Goal: Task Accomplishment & Management: Complete application form

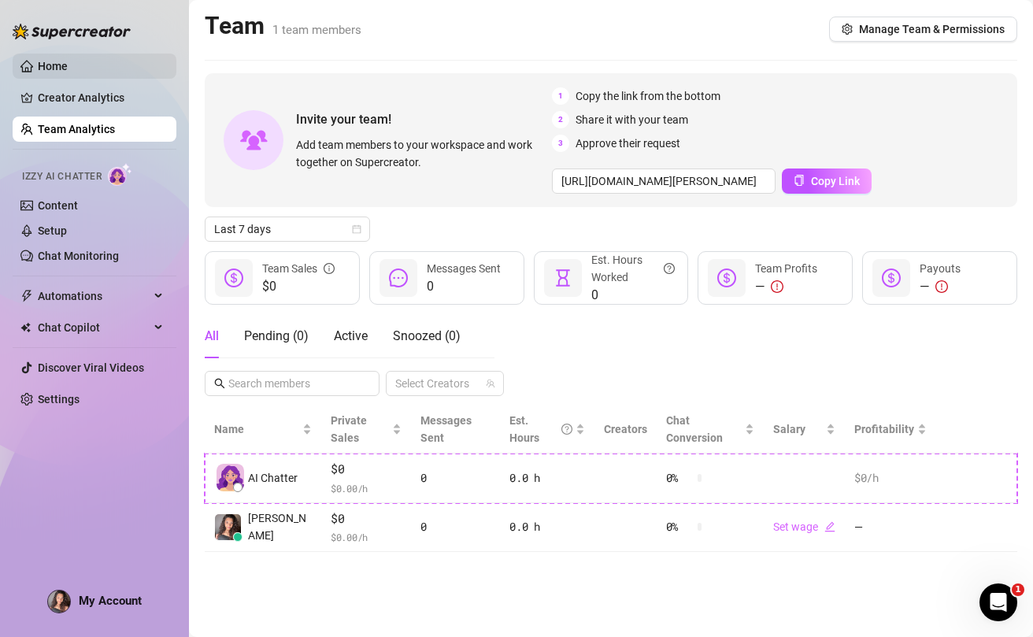
click at [68, 62] on link "Home" at bounding box center [53, 66] width 30 height 13
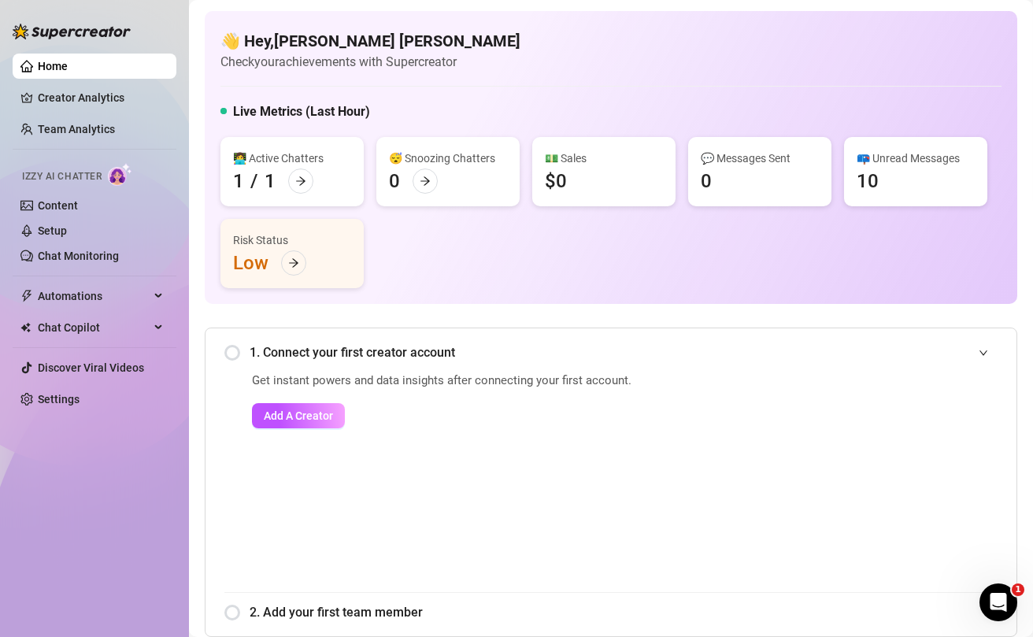
click at [980, 353] on icon "expanded" at bounding box center [983, 352] width 9 height 9
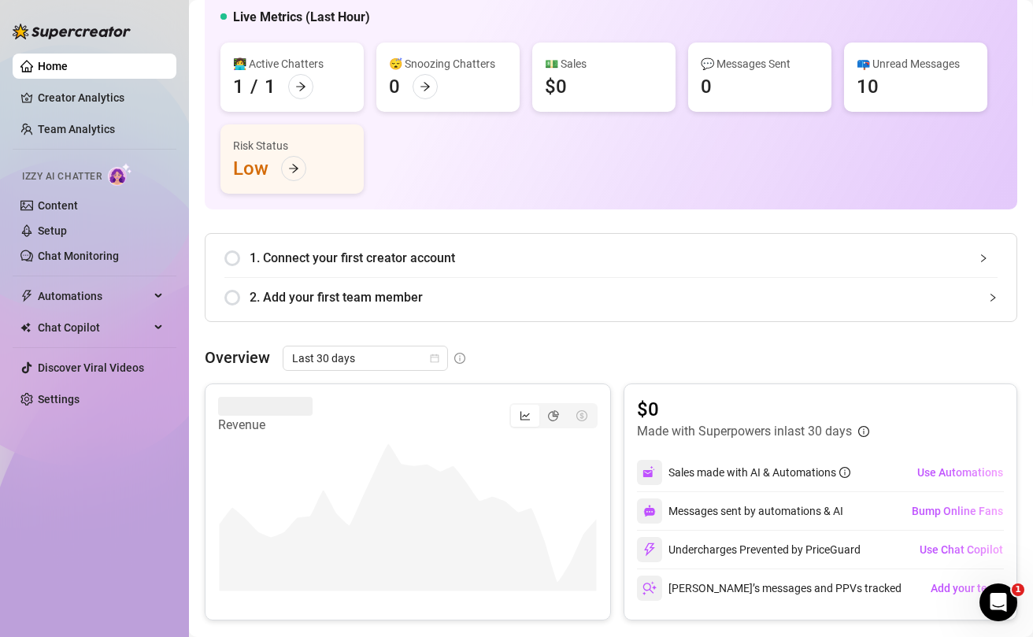
scroll to position [32, 0]
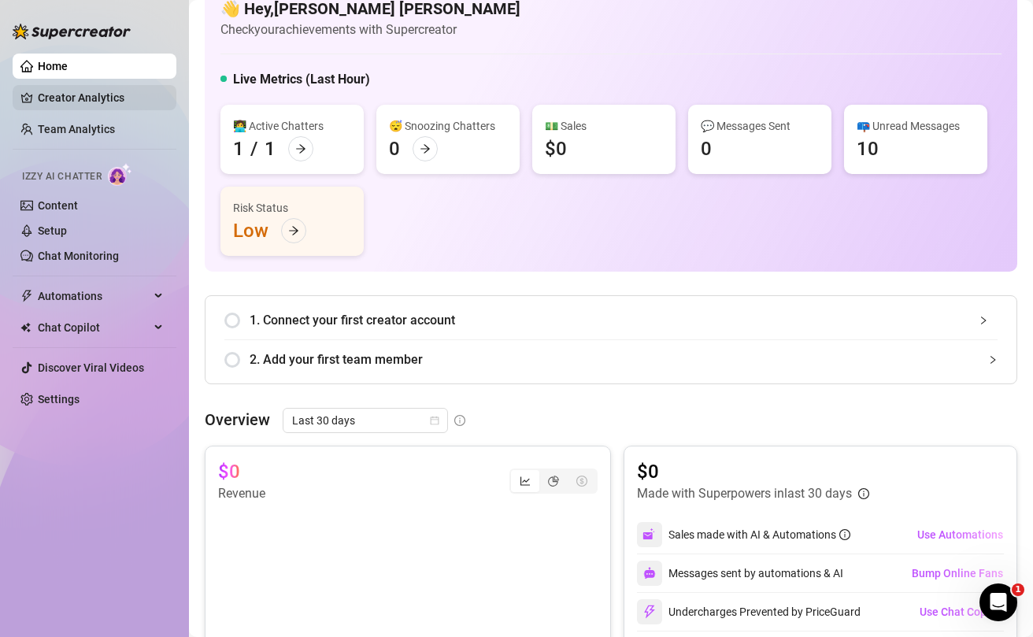
click at [80, 103] on link "Creator Analytics" at bounding box center [101, 97] width 126 height 25
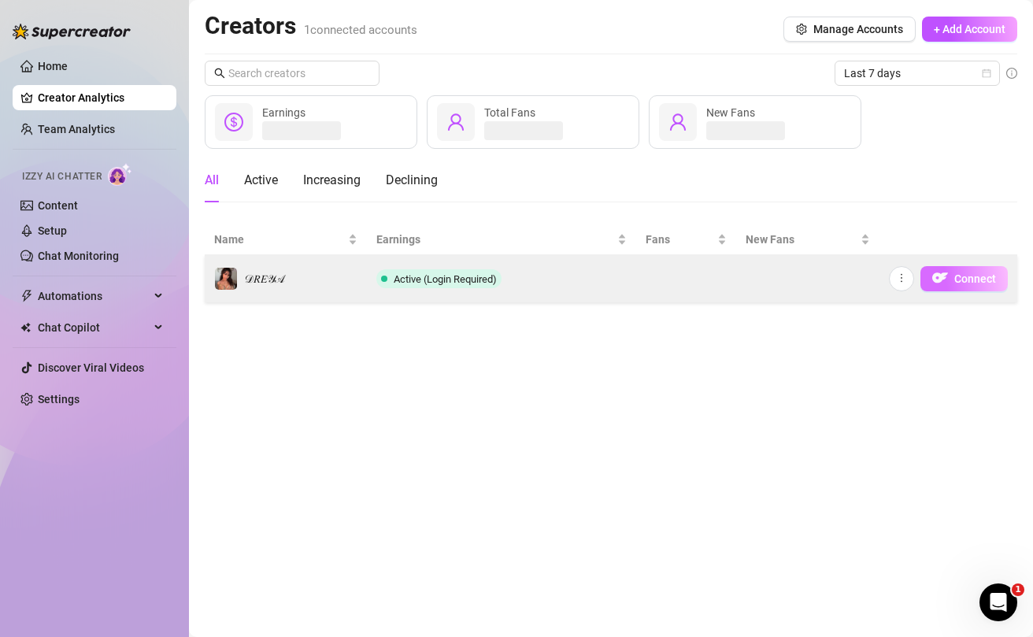
click at [978, 279] on span "Connect" at bounding box center [975, 278] width 42 height 13
click at [946, 276] on img "button" at bounding box center [940, 278] width 16 height 16
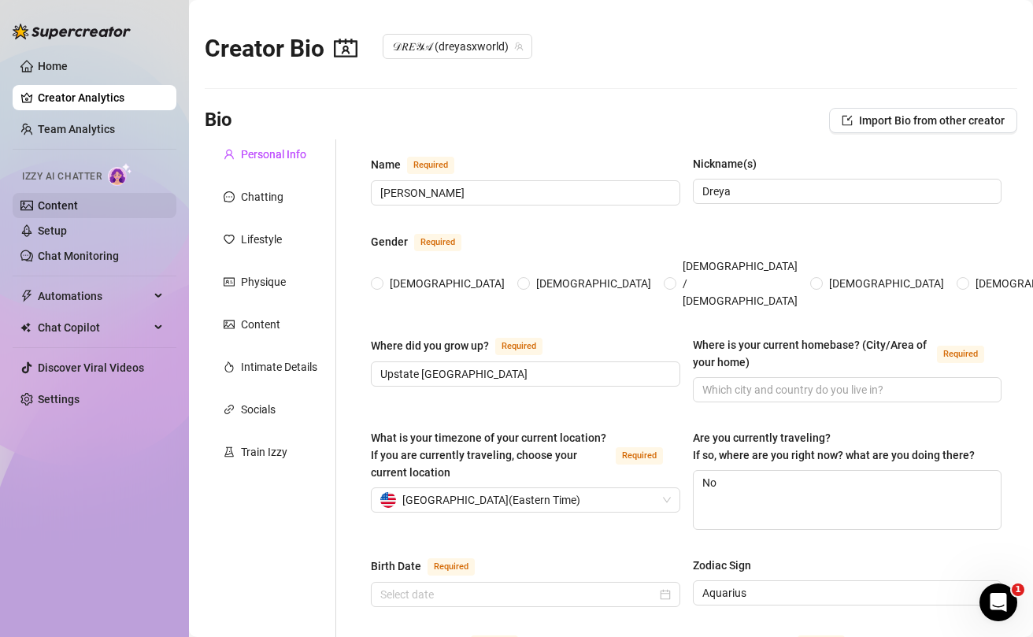
radio input "true"
type input "[DATE]"
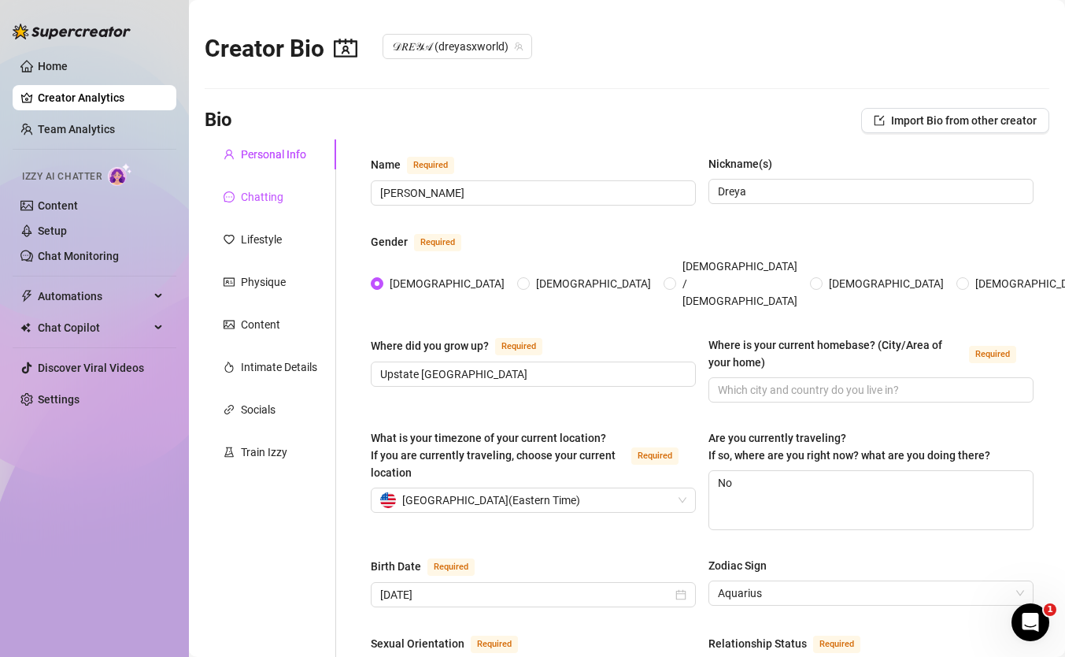
click at [261, 192] on div "Chatting" at bounding box center [262, 196] width 43 height 17
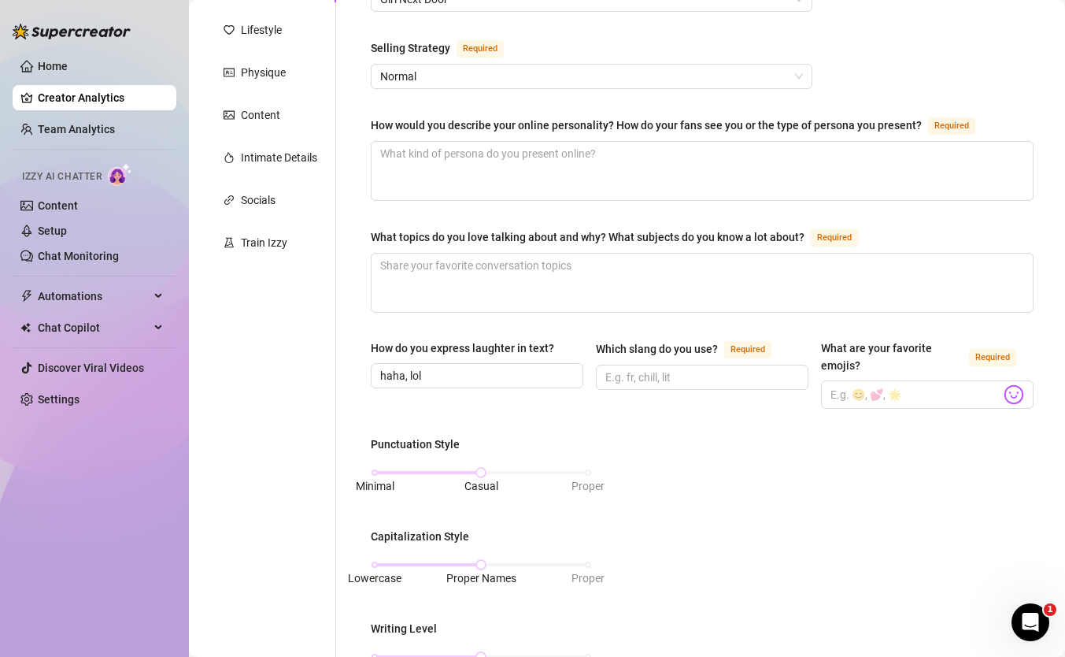
scroll to position [316, 0]
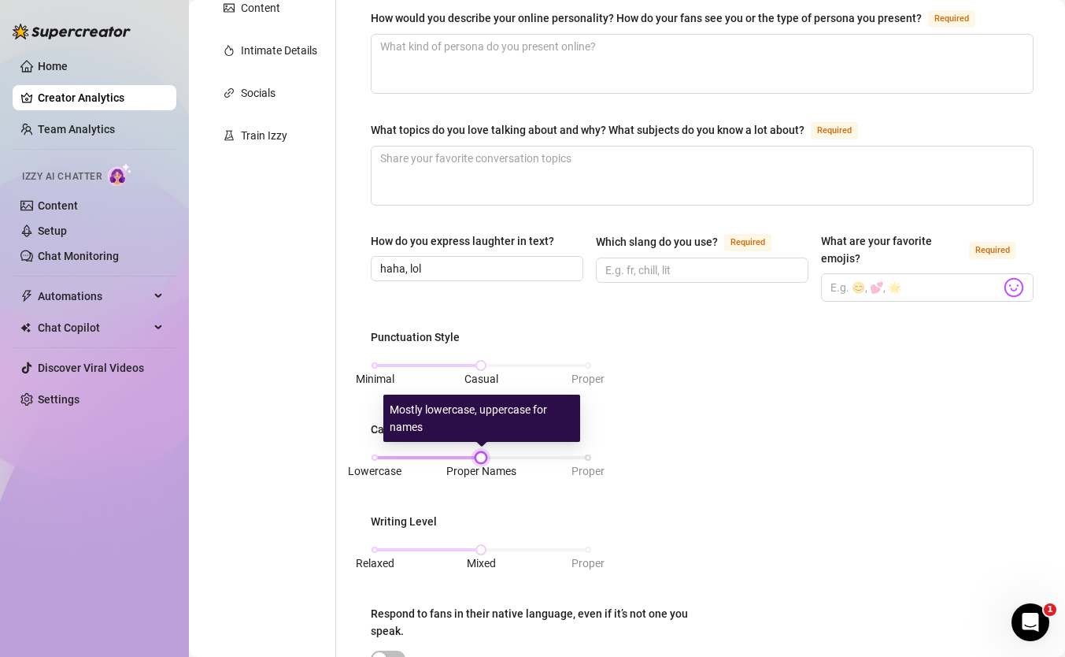
click at [483, 455] on div at bounding box center [481, 457] width 8 height 8
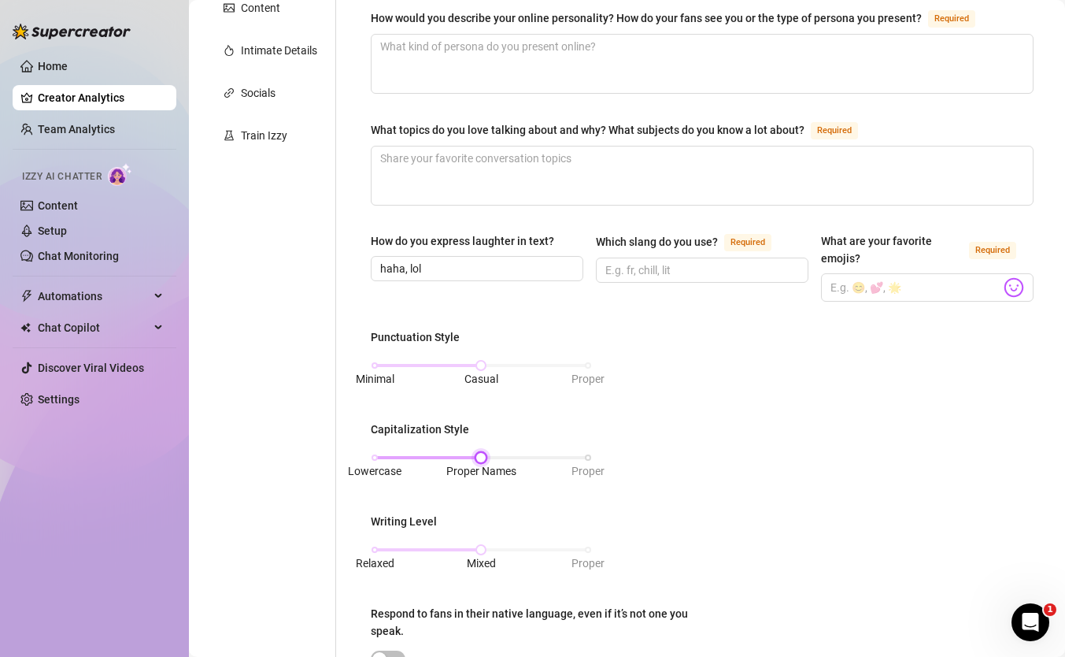
click at [379, 453] on div "Lowercase Proper Names Proper" at bounding box center [481, 457] width 213 height 9
click at [490, 456] on div at bounding box center [481, 457] width 213 height 3
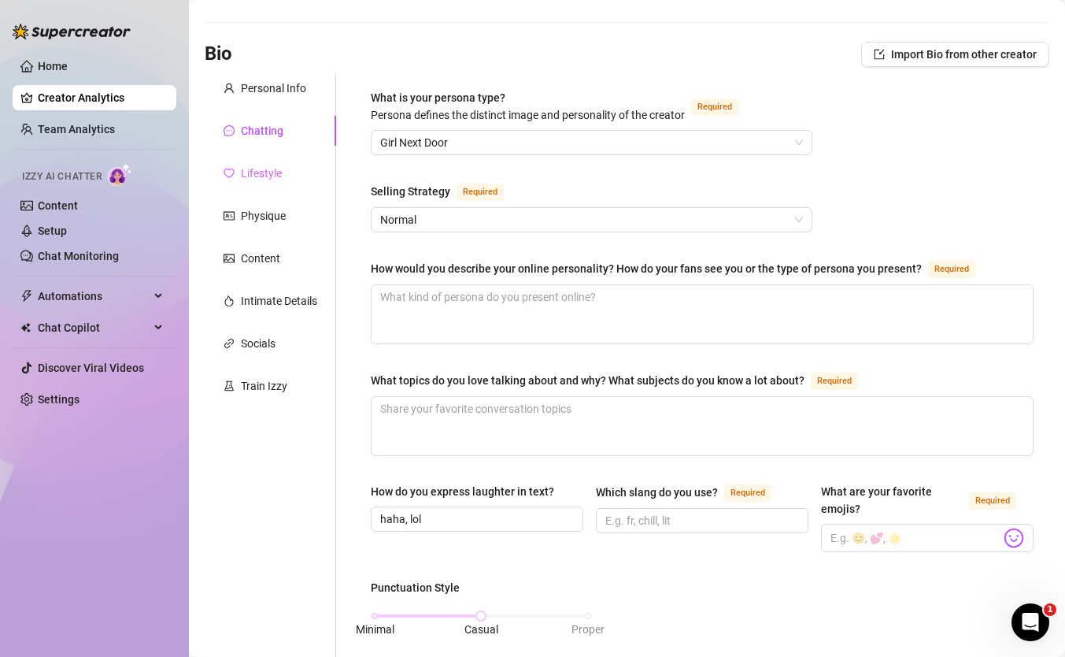
scroll to position [48, 0]
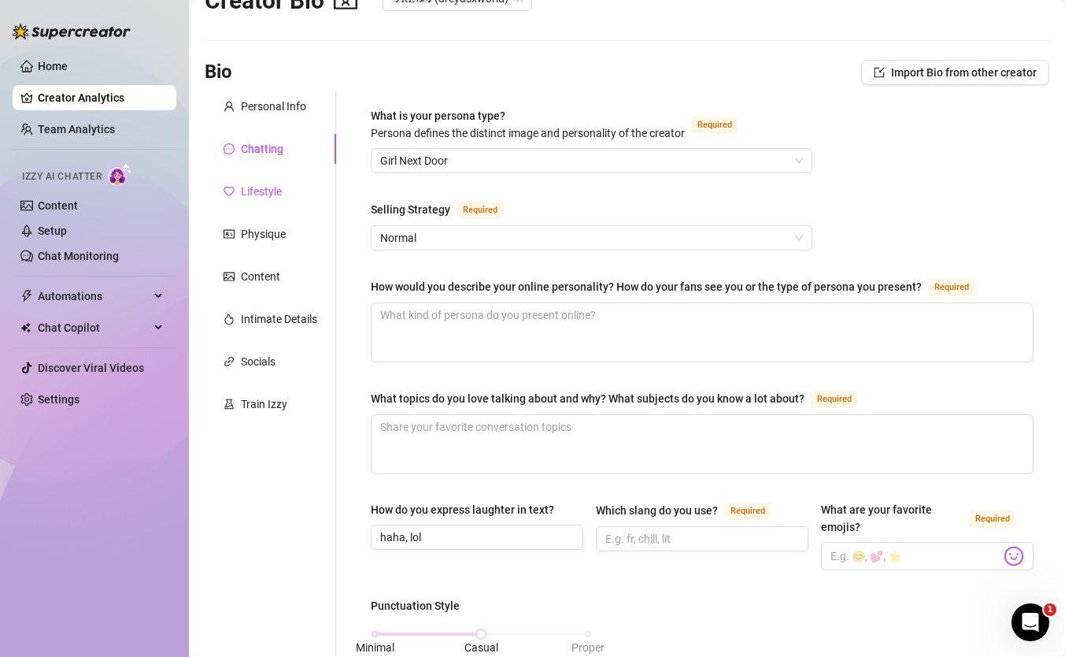
click at [273, 186] on div "Lifestyle" at bounding box center [261, 191] width 41 height 17
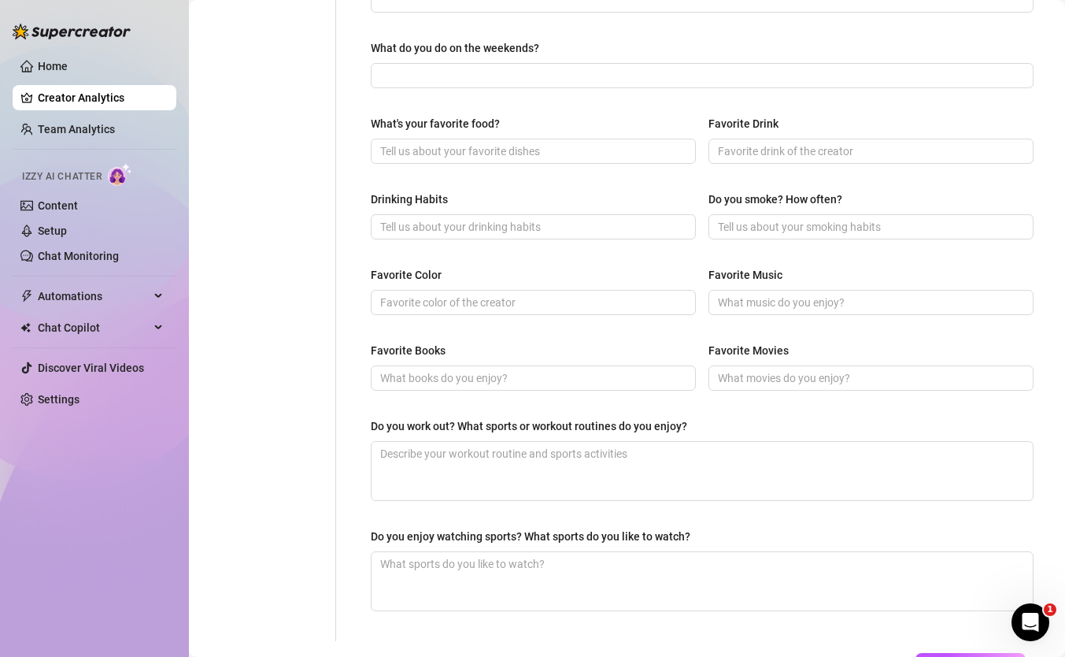
scroll to position [0, 0]
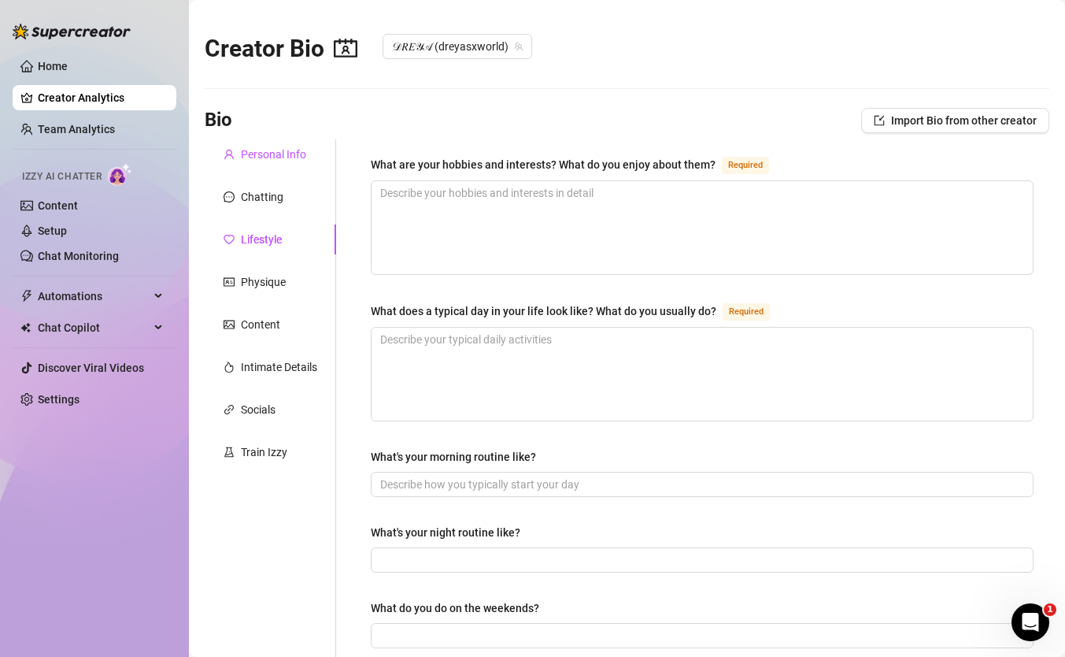
click at [257, 154] on div "Personal Info" at bounding box center [273, 154] width 65 height 17
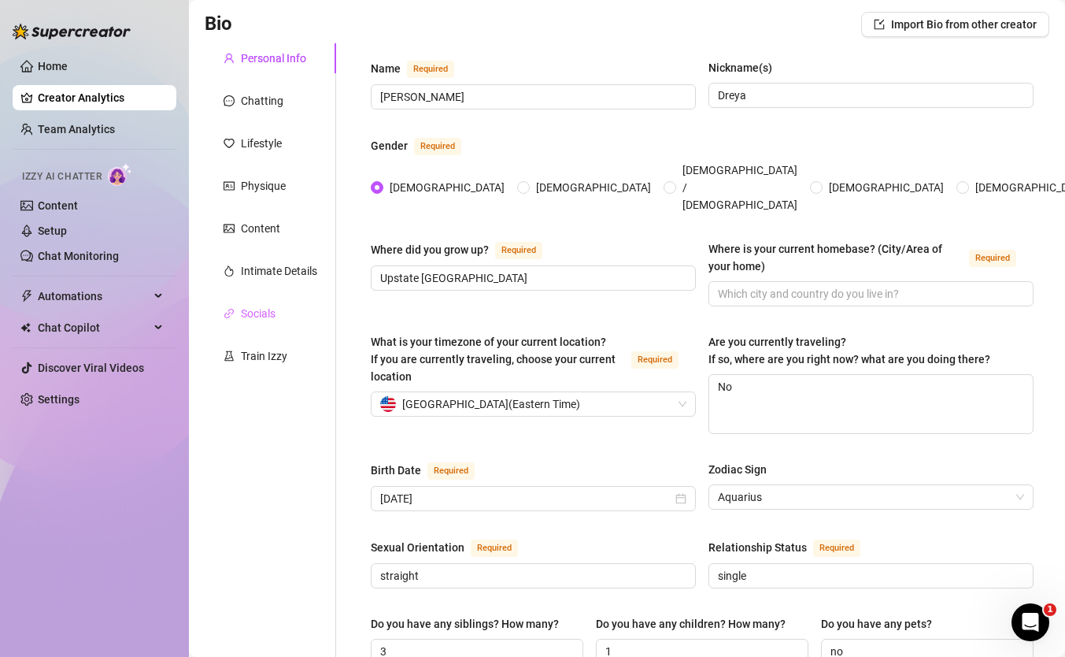
scroll to position [86, 0]
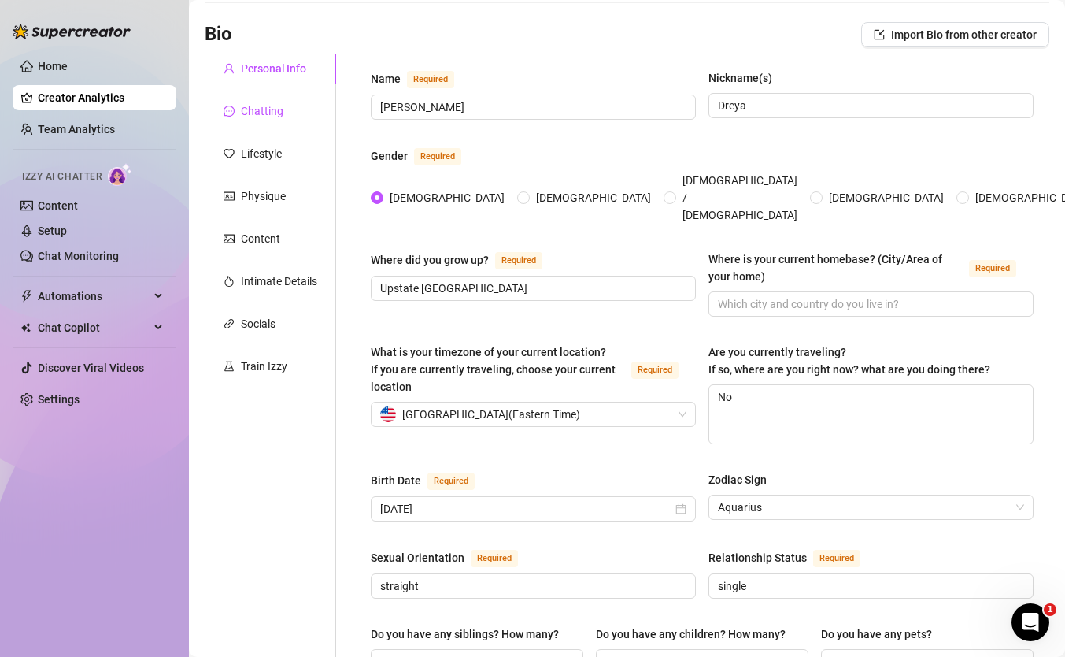
click at [269, 107] on div "Chatting" at bounding box center [262, 110] width 43 height 17
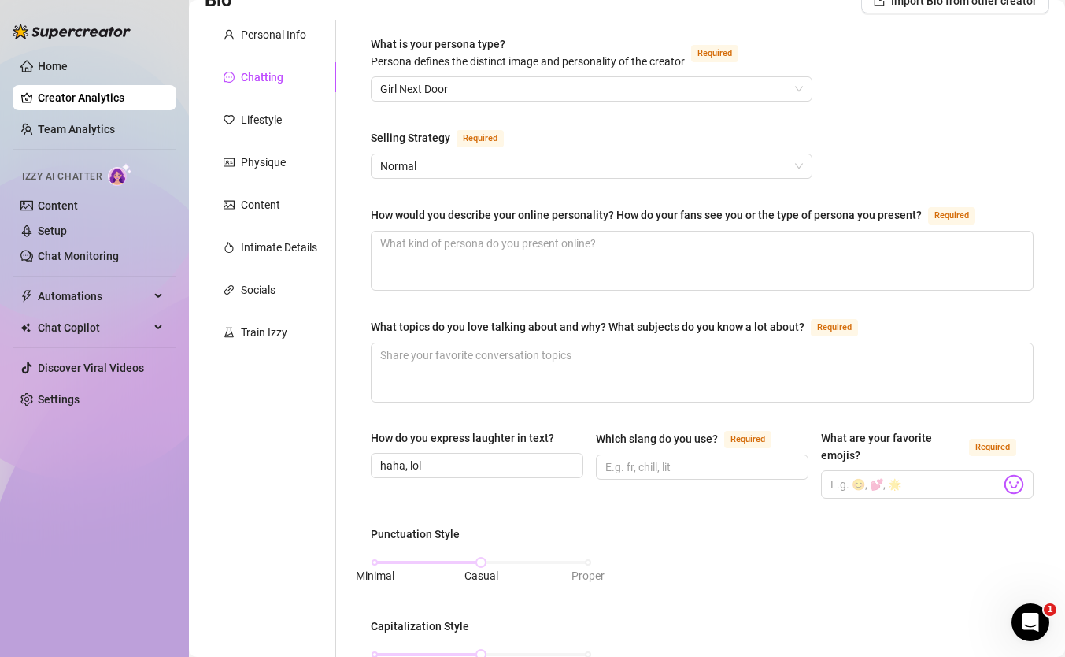
scroll to position [0, 0]
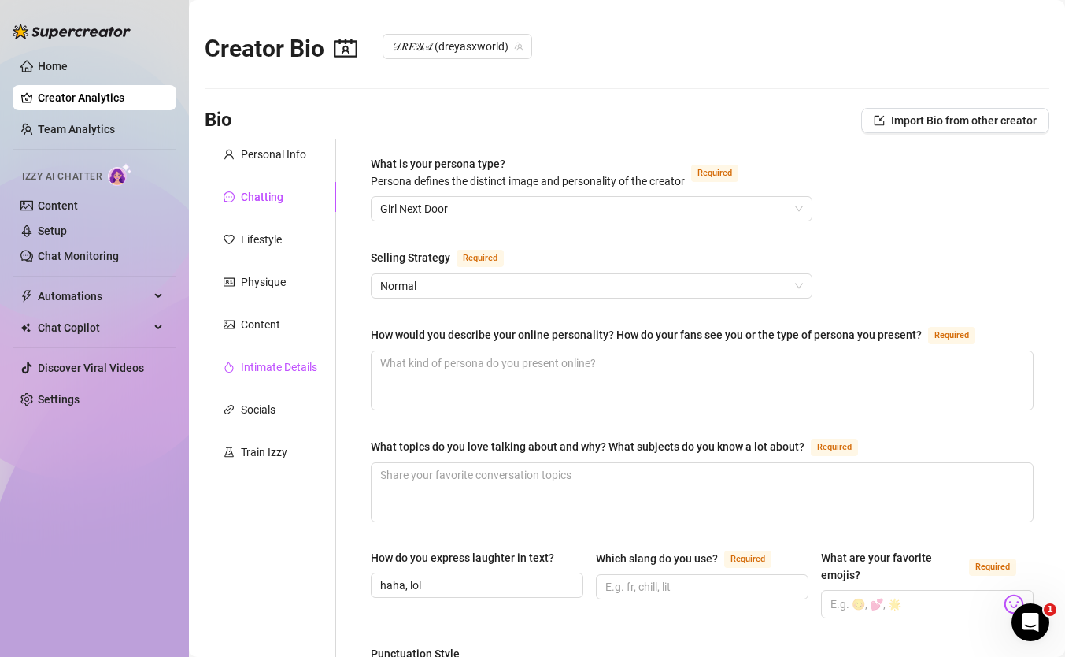
click at [268, 370] on div "Intimate Details" at bounding box center [279, 366] width 76 height 17
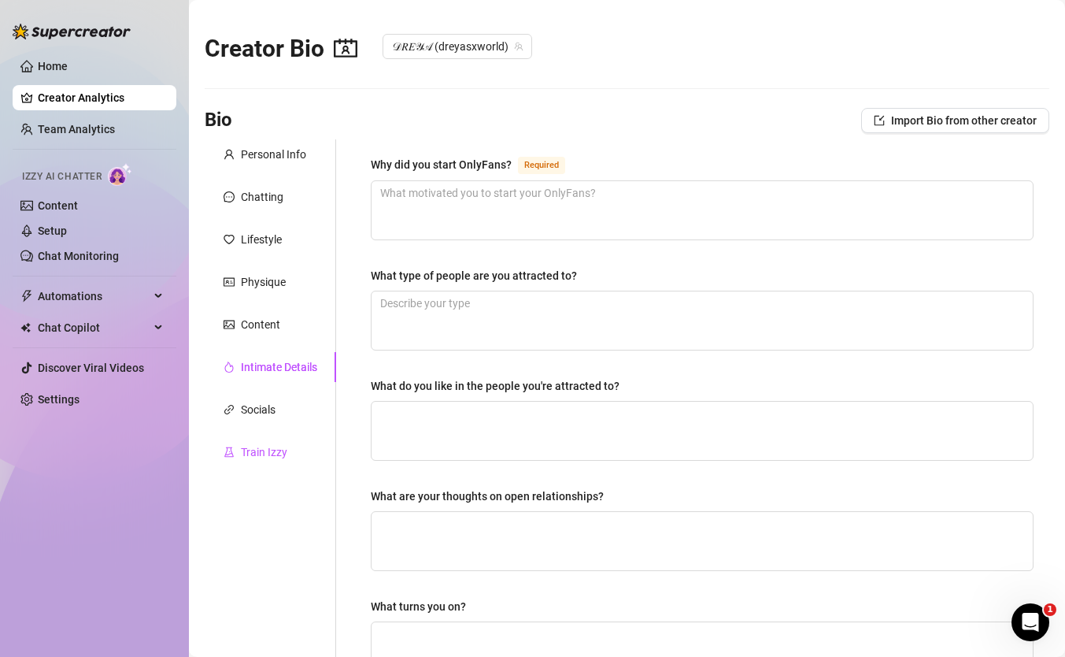
click at [261, 451] on div "Train Izzy" at bounding box center [264, 451] width 46 height 17
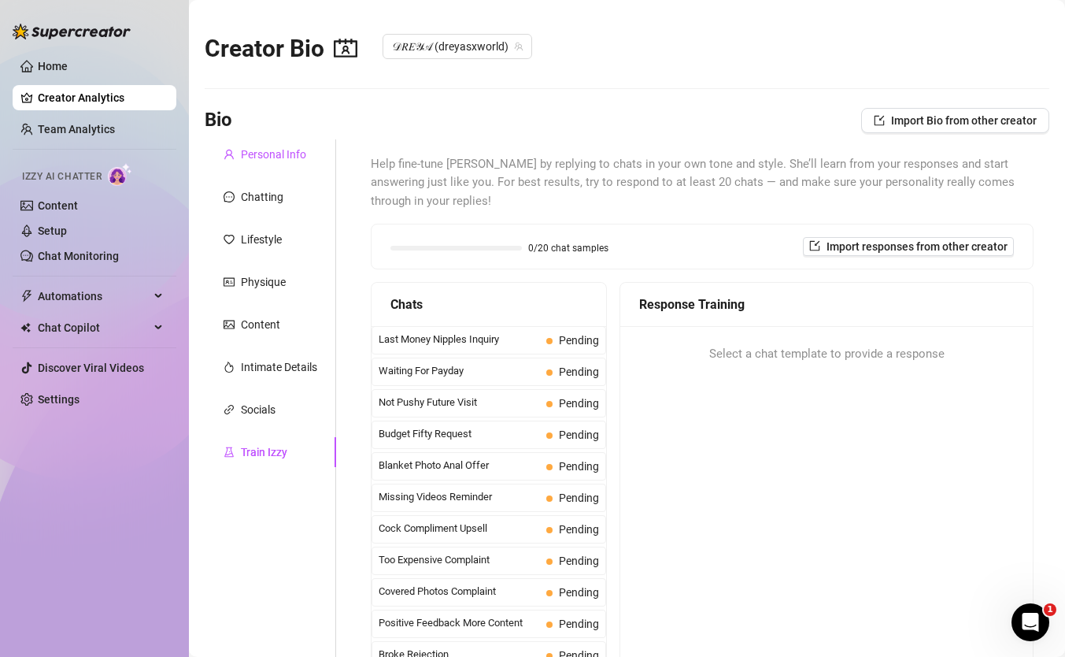
click at [272, 159] on div "Personal Info" at bounding box center [273, 154] width 65 height 17
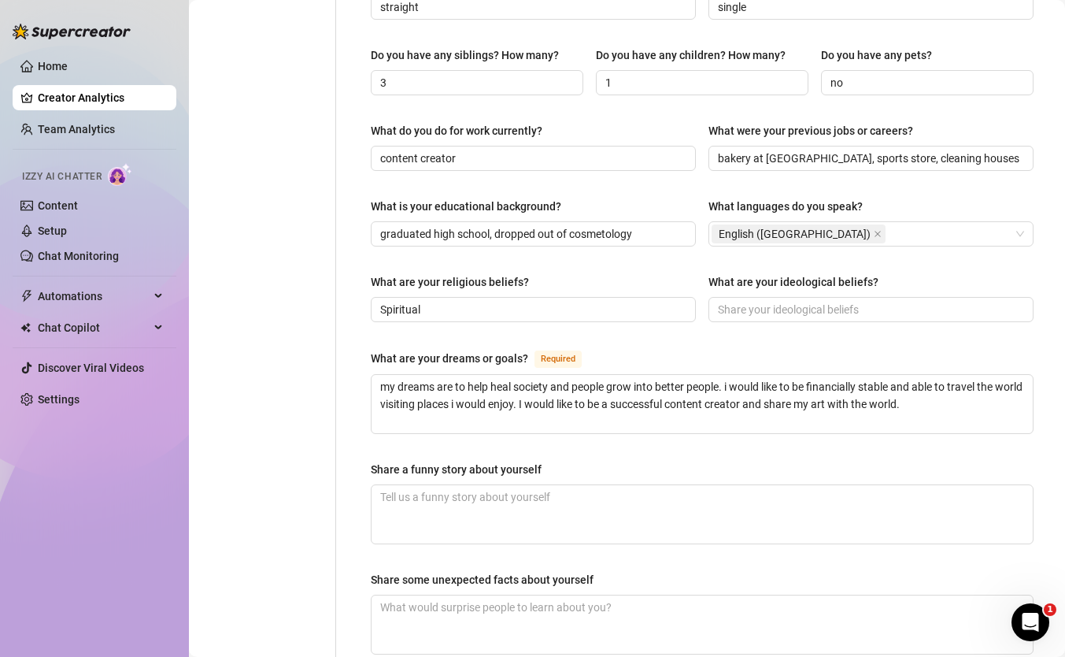
scroll to position [664, 0]
drag, startPoint x: 424, startPoint y: 286, endPoint x: 361, endPoint y: 283, distance: 63.1
click at [361, 283] on div "Name Required [PERSON_NAME](s) [PERSON_NAME] Gender Required [DEMOGRAPHIC_DATA]…" at bounding box center [702, 135] width 694 height 1319
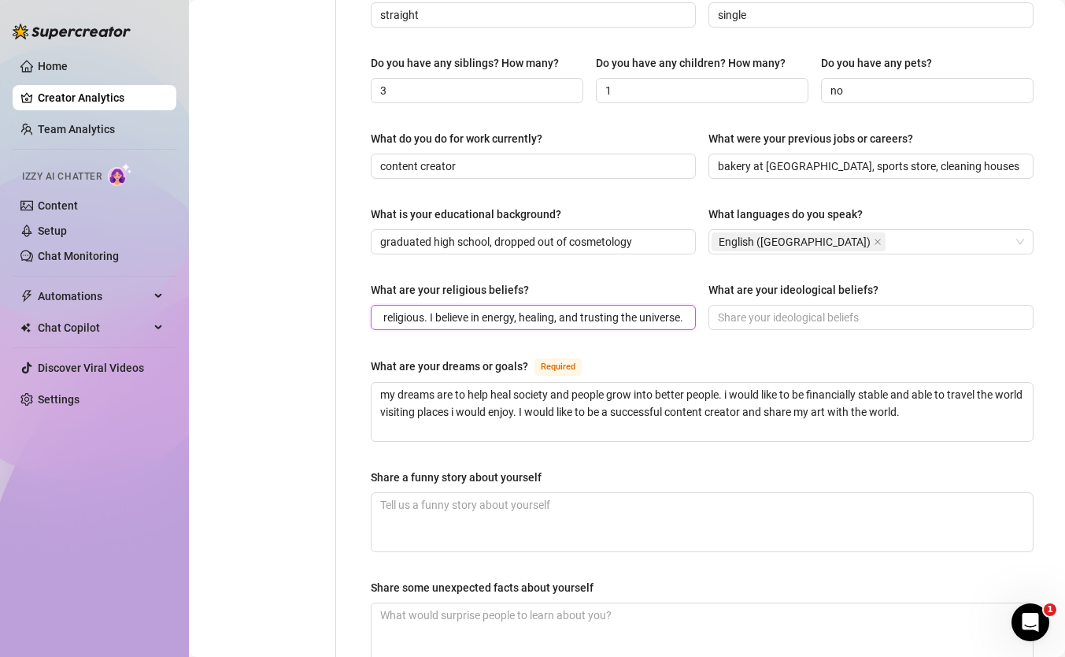
scroll to position [659, 0]
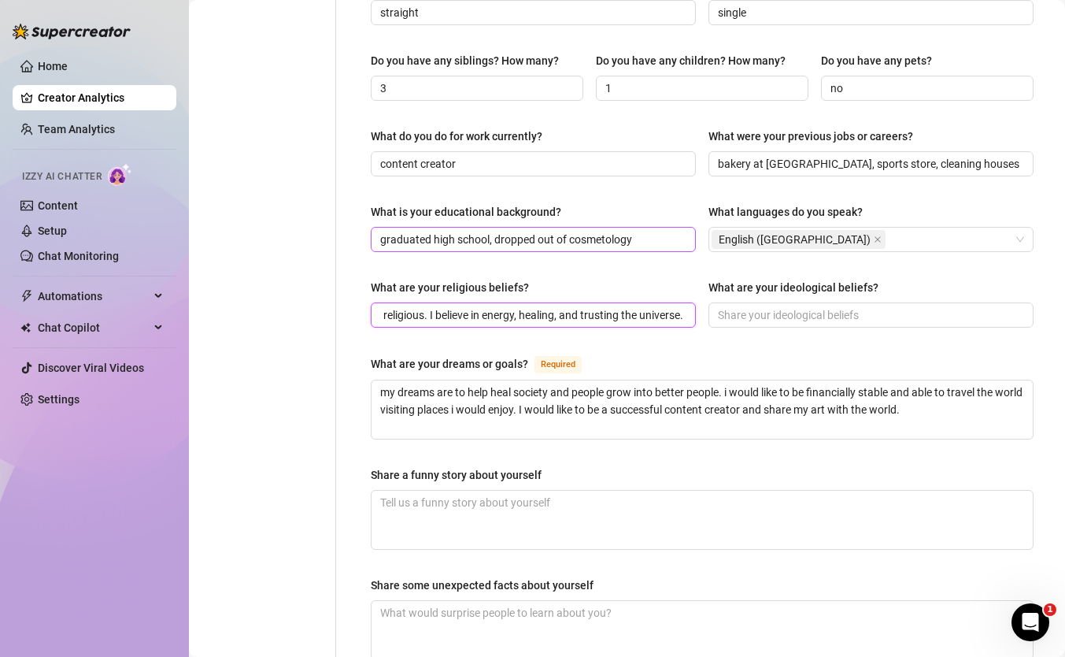
type input "I'm spiritual, not religious. I believe in energy, healing, and trusting the un…"
click at [383, 231] on input "graduated high school, dropped out of cosmetology" at bounding box center [531, 239] width 303 height 17
click at [434, 231] on input "i graduated high school, dropped out of cosmetology" at bounding box center [531, 239] width 303 height 17
click at [524, 231] on input "i graduated from high school, dropped out of cosmetology" at bounding box center [531, 239] width 303 height 17
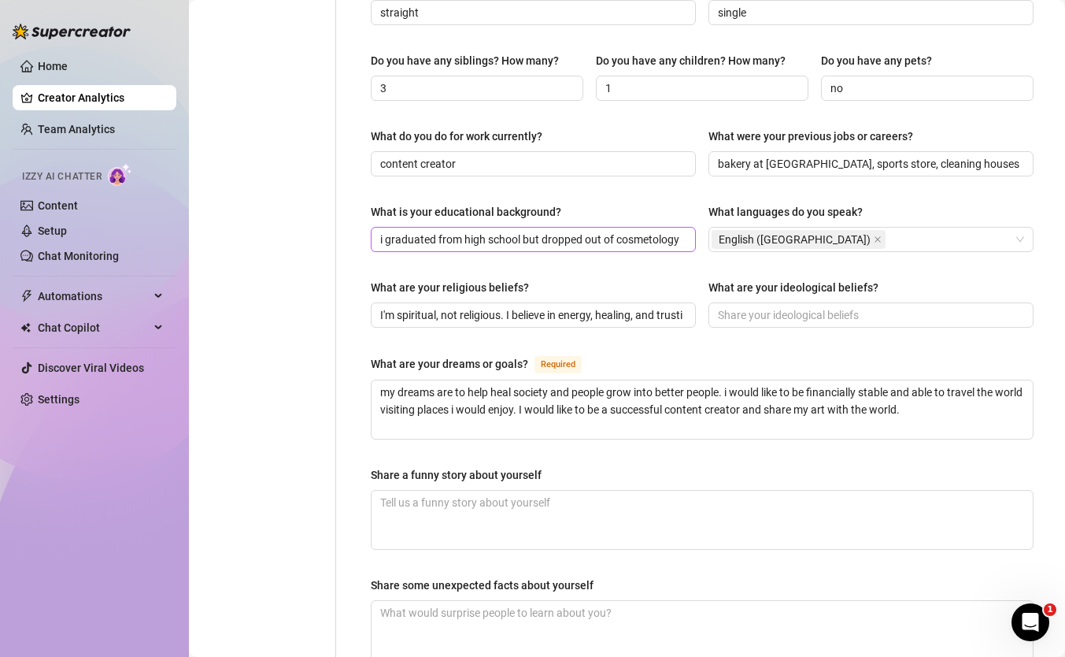
click at [687, 227] on span "i graduated from high school but dropped out of cosmetology" at bounding box center [533, 239] width 325 height 25
click at [680, 231] on input "i graduated from high school but dropped out of cosmetology" at bounding box center [531, 239] width 303 height 17
type input "i graduated from high school but dropped out of cosmetology with four months le…"
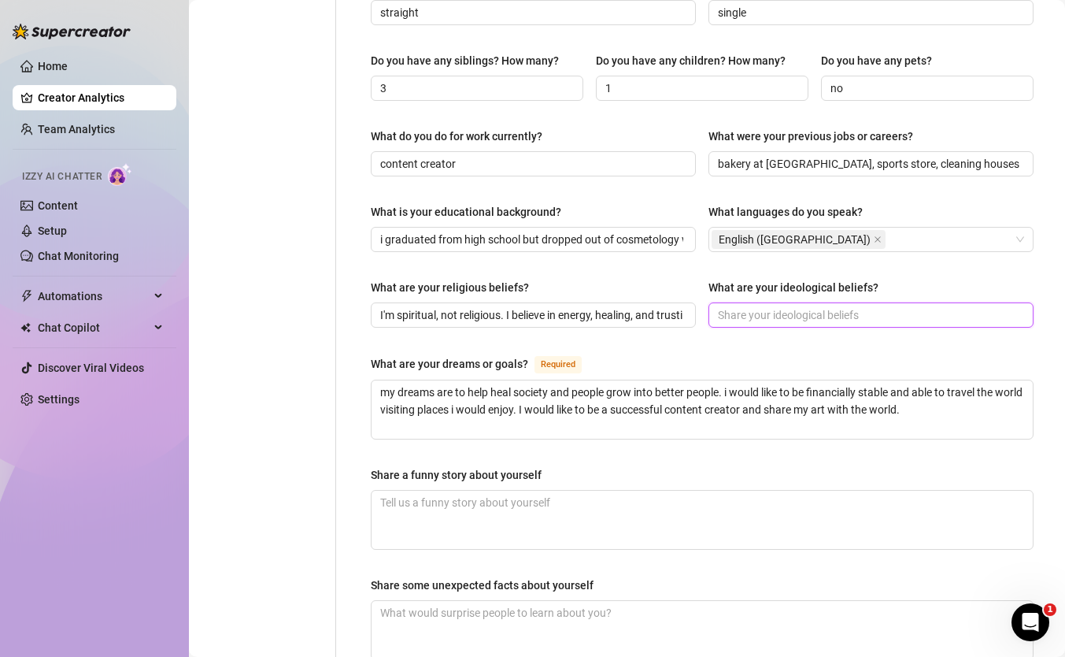
click at [749, 306] on input "What are your ideological beliefs?" at bounding box center [869, 314] width 303 height 17
type input "I believe in living softly but powerfully. Creating safe, intimate spaces where…"
click at [771, 306] on input "I believe in living softly but powerfully. Creating safe, intimate spaces where…" at bounding box center [846, 314] width 256 height 17
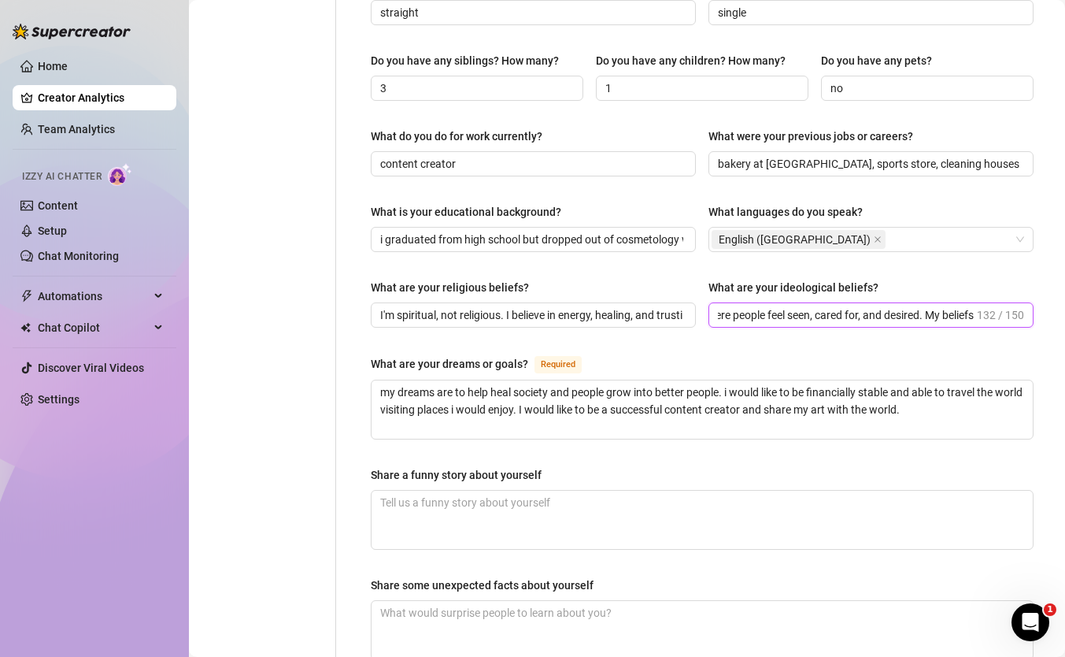
click at [771, 306] on input "I believe in living softly but powerfully. Creating safe, intimate spaces where…" at bounding box center [846, 314] width 256 height 17
type input "i believe in self-love, feminine freedom, healing energy & intimacy. Living sof…"
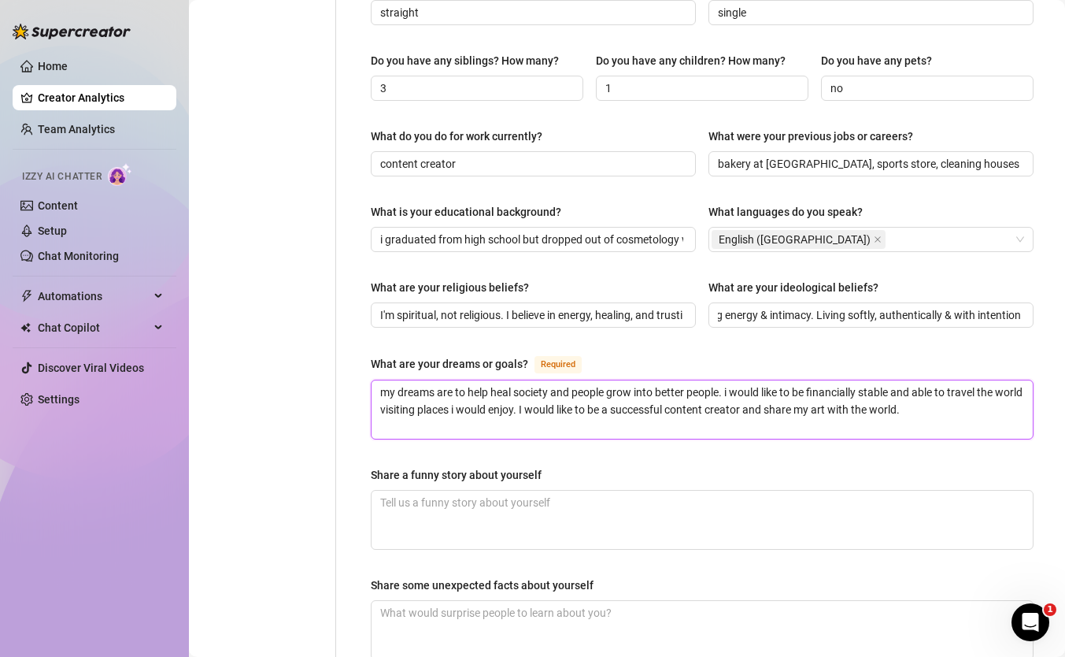
scroll to position [0, 0]
click at [483, 387] on textarea "my dreams are to help heal society and people grow into better people. i would …" at bounding box center [702, 409] width 661 height 58
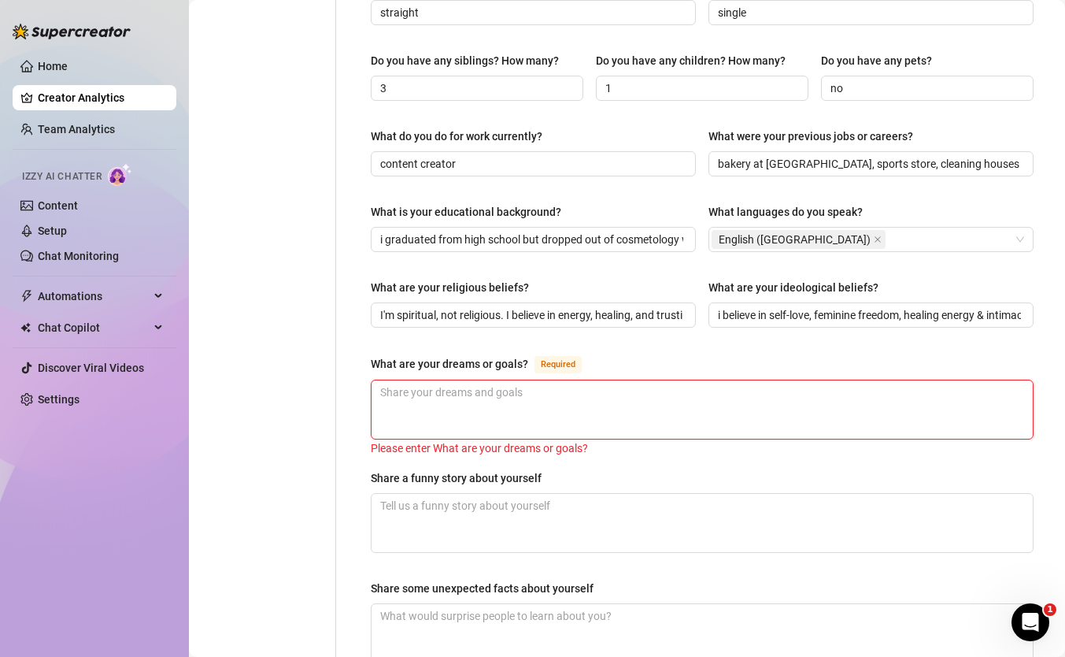
click at [551, 380] on textarea "What are your dreams or goals? Required" at bounding box center [702, 409] width 661 height 58
type textarea "!"
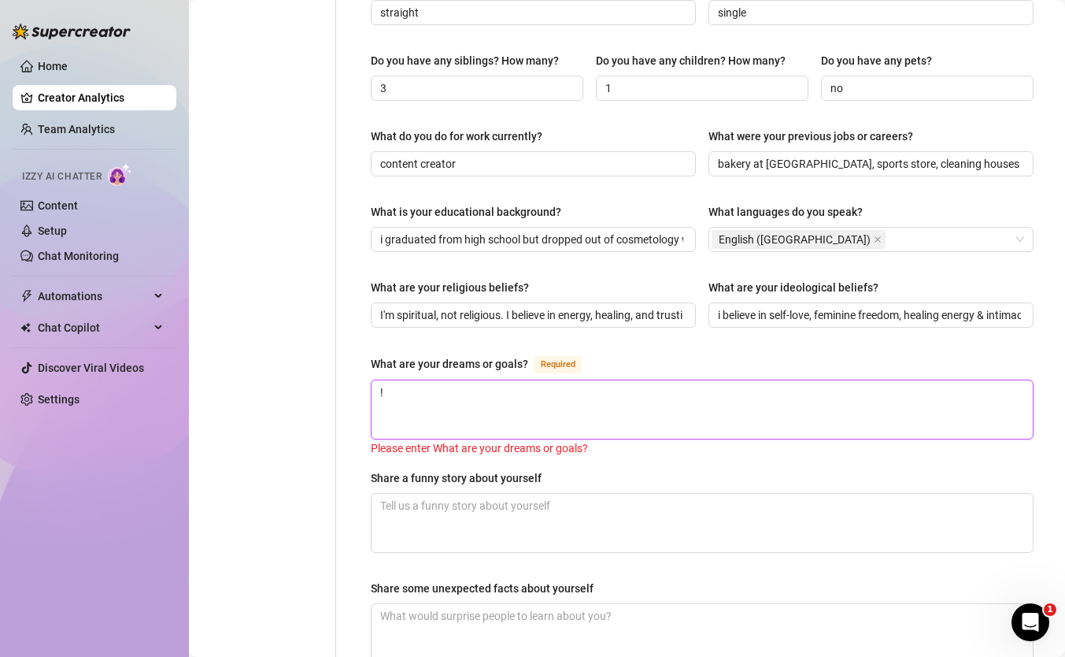
type textarea "!."
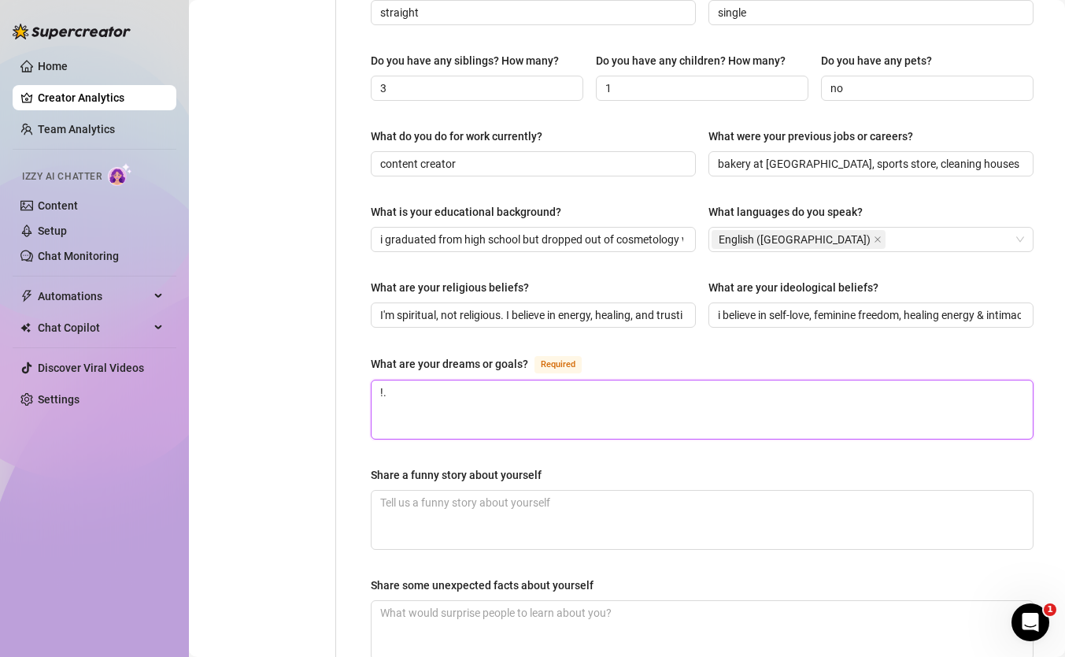
type textarea "!."
type textarea "!"
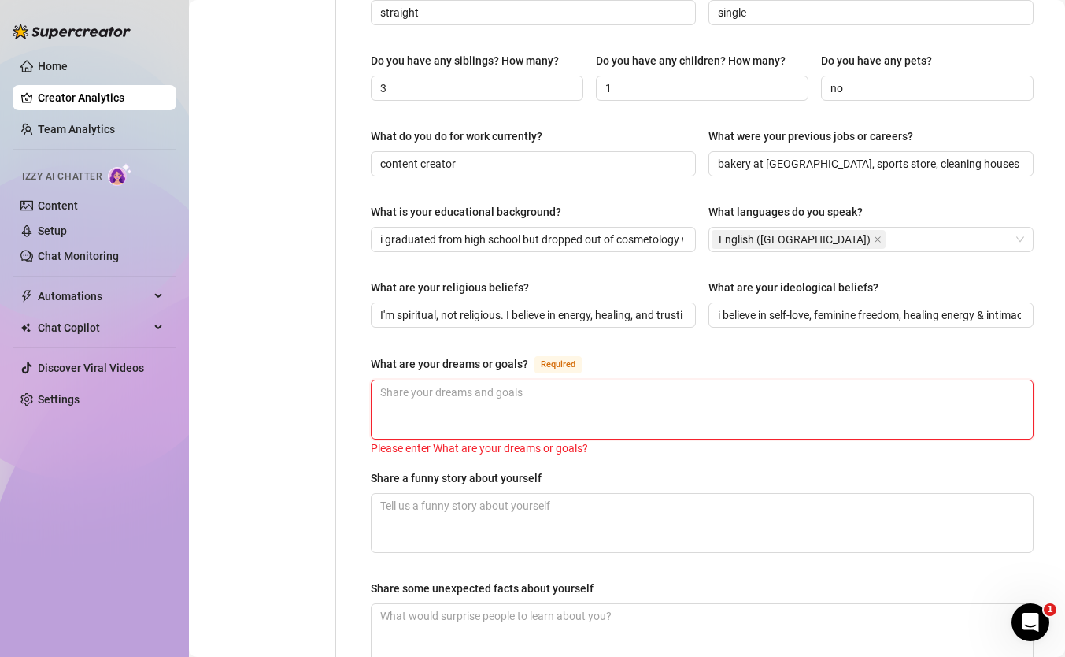
type textarea "M"
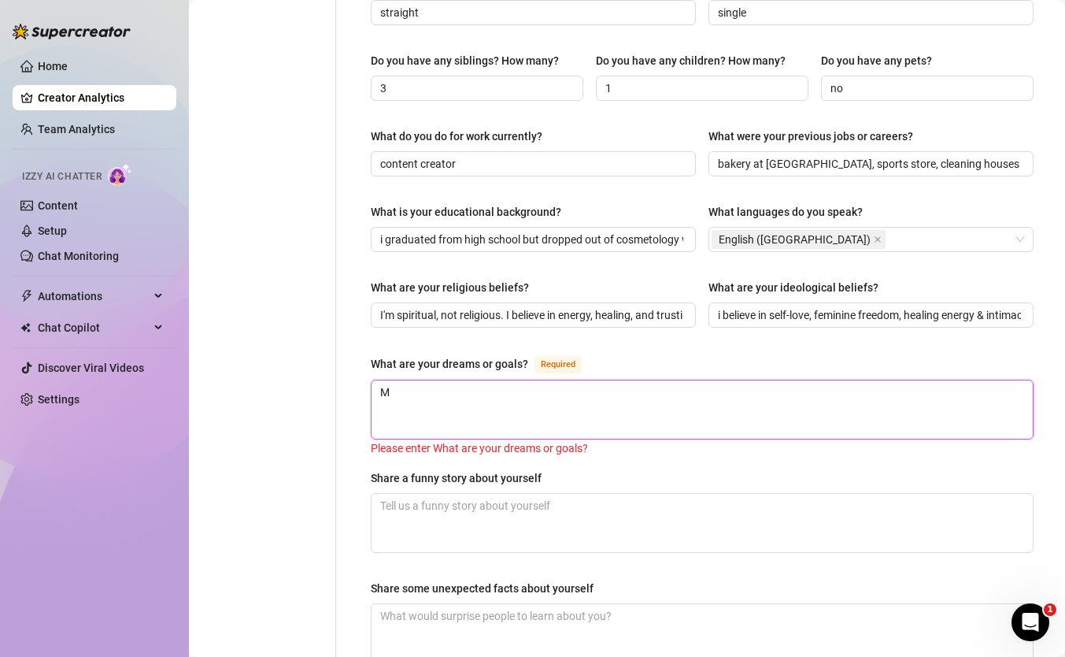
type textarea "My"
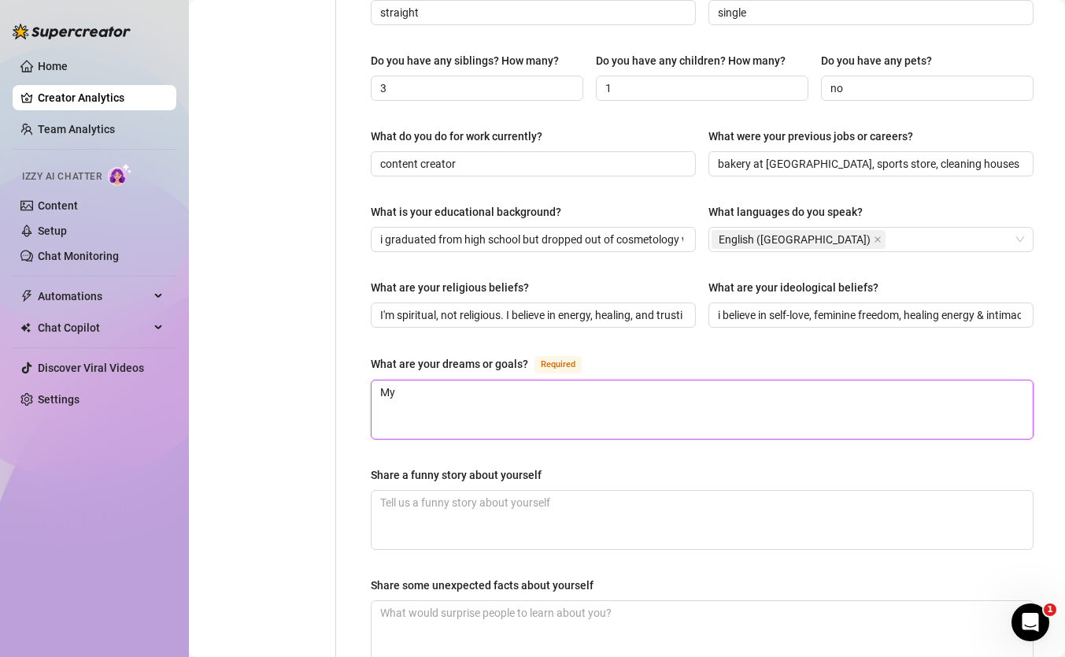
type textarea "My"
type textarea "My d"
type textarea "My dr"
type textarea "My dre"
type textarea "My drea"
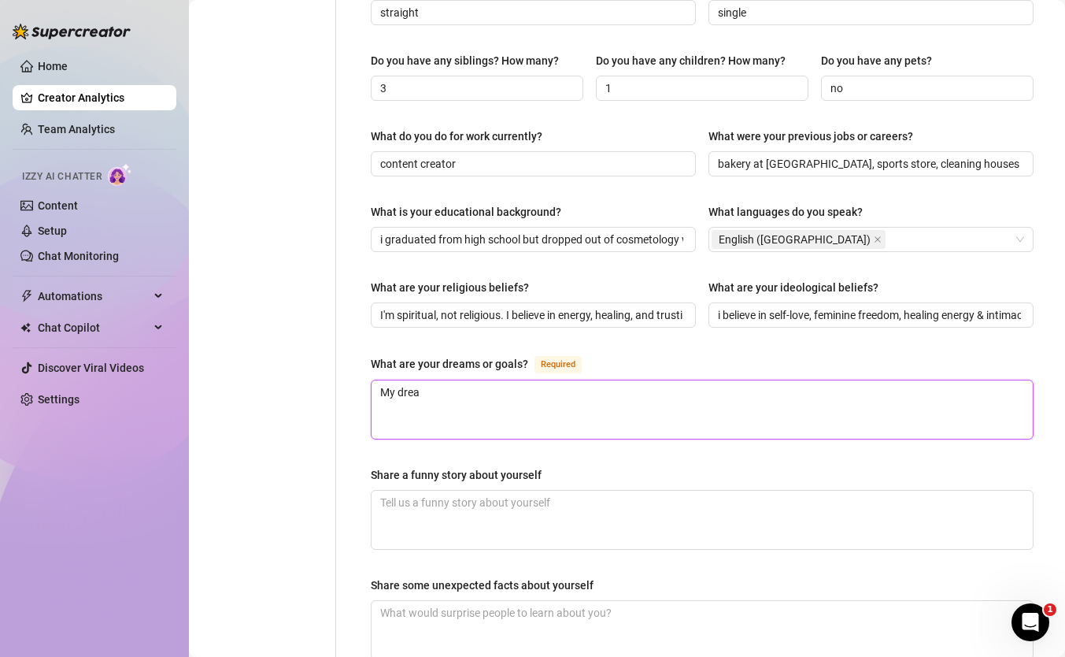
type textarea "My dream"
type textarea "My dream i"
type textarea "My dream is"
type textarea "My dream is t"
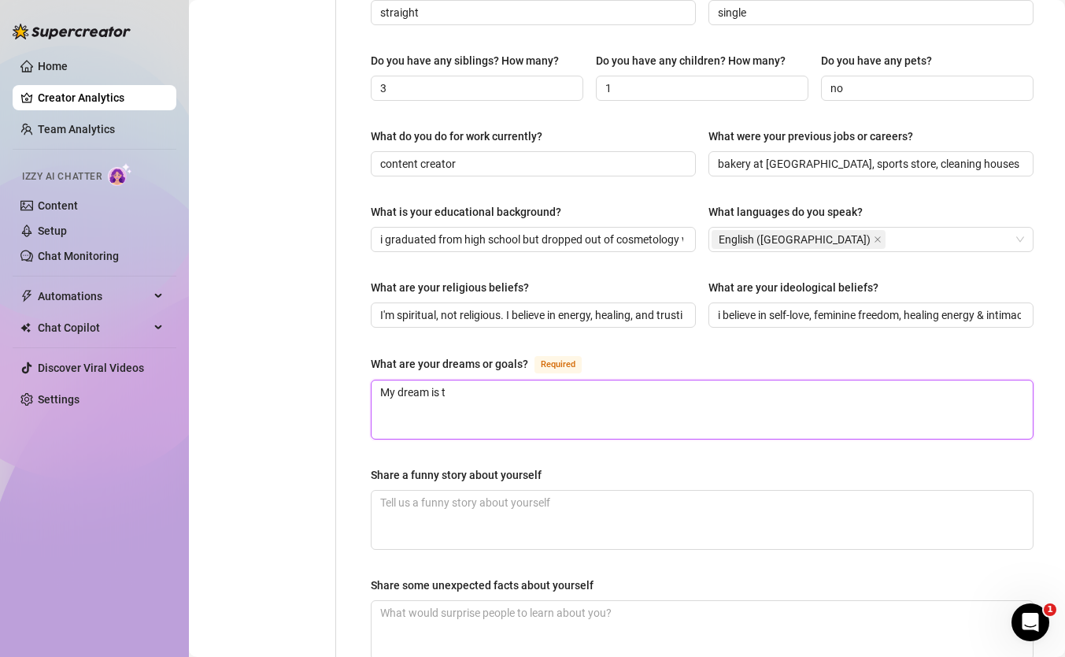
type textarea "My dream is to"
type textarea "My dream is to l"
type textarea "My dream is to li"
type textarea "My dream is to liv"
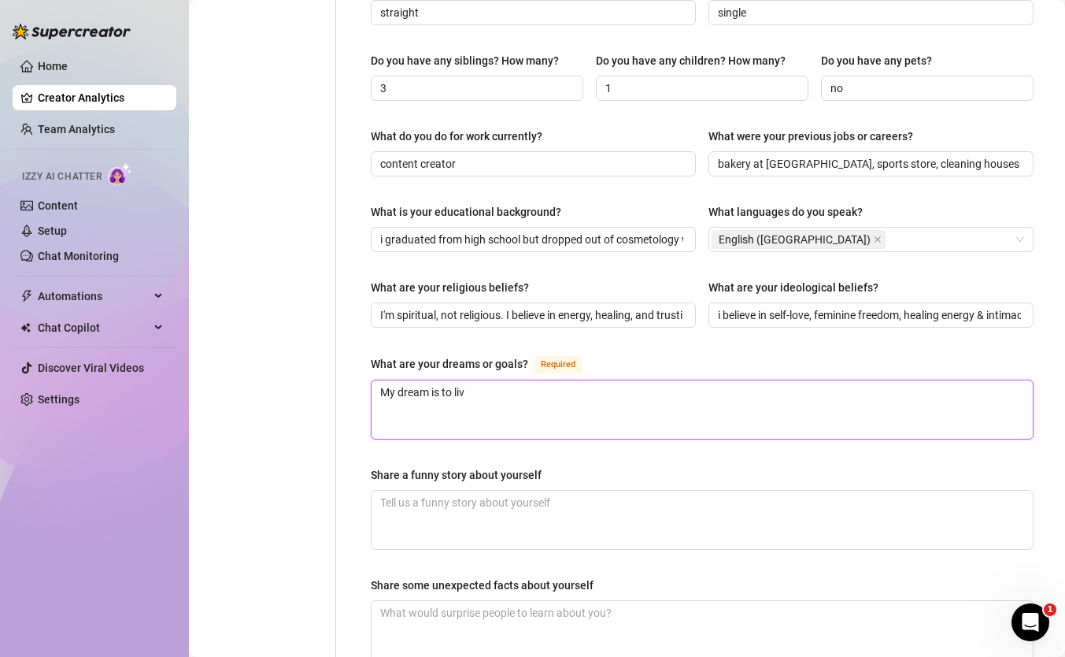
type textarea "My dream is to live"
type textarea "My dream is to live f"
type textarea "My dream is to live fr"
type textarea "My dream is to live fre"
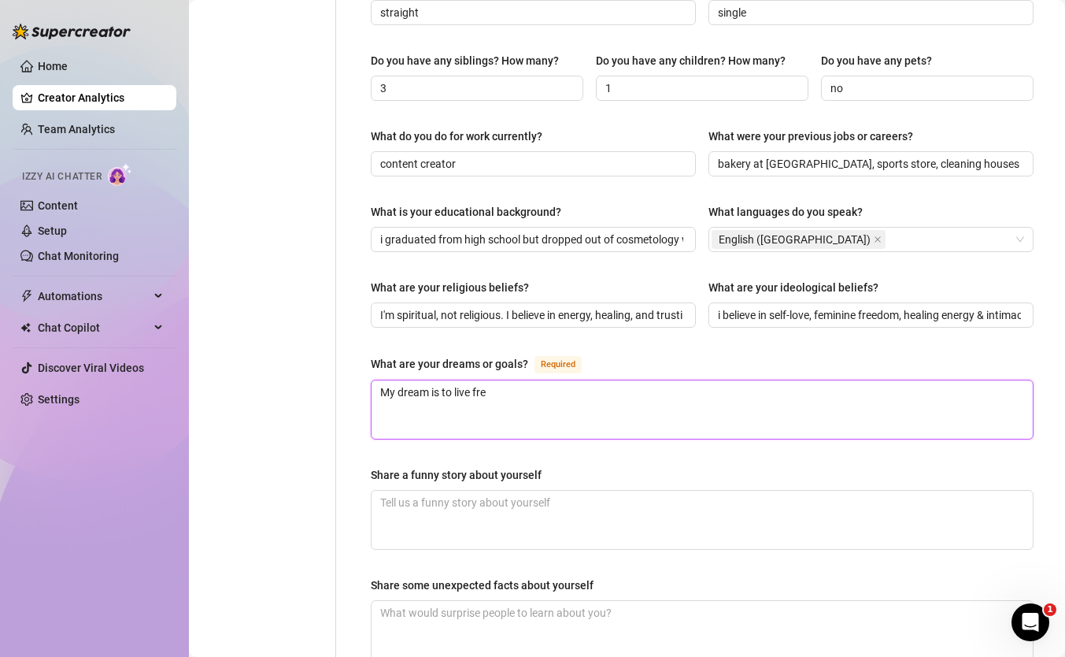
type textarea "My dream is to live free"
type textarea "My dream is to live free,"
type textarea "My dream is to live free, l"
type textarea "My dream is to live free, lov"
type textarea "My dream is to live free, love"
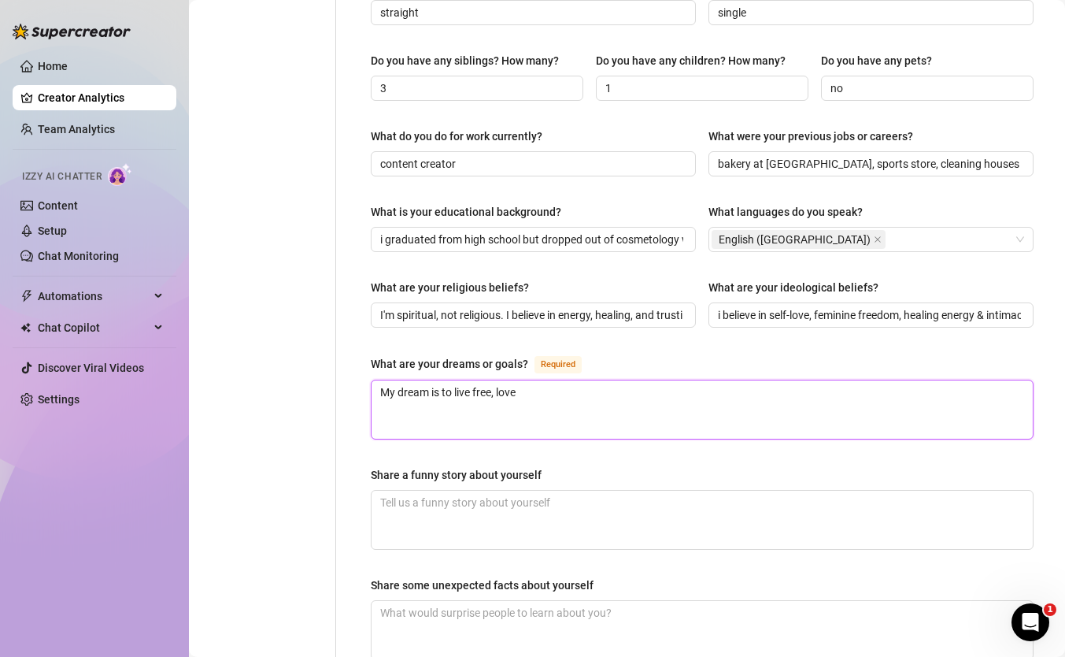
type textarea "My dream is to live free, loved"
type textarea "My dream is to live free, loved &"
type textarea "My dream is to live free, loved & a"
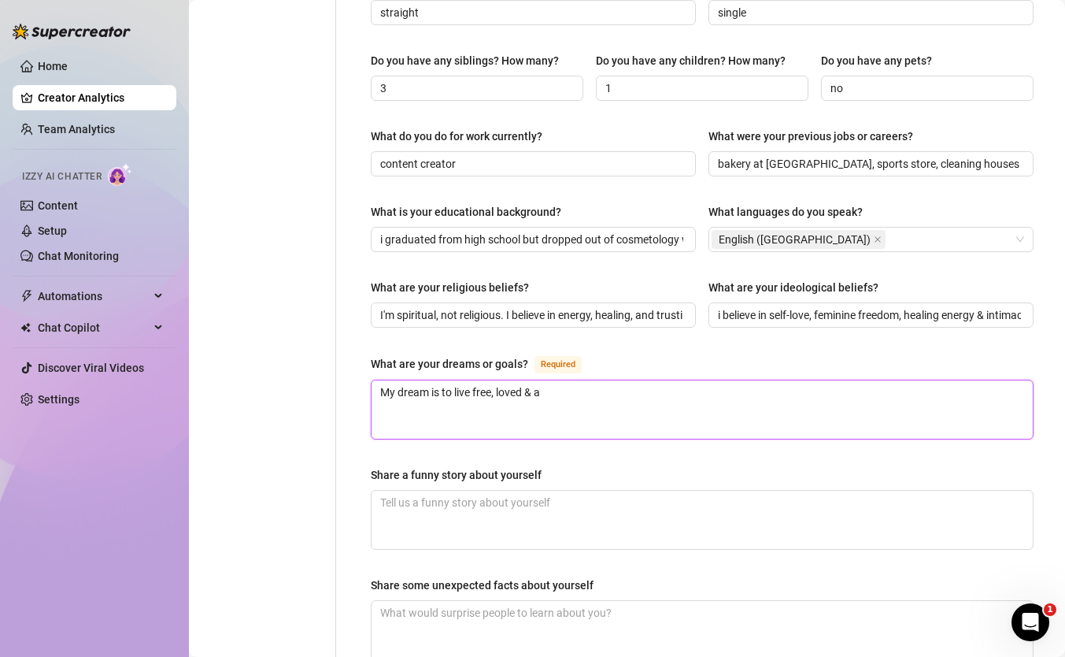
type textarea "My dream is to live free, loved & ab"
type textarea "My dream is to live free, loved & abu"
type textarea "My dream is to live free, loved & abund"
type textarea "My dream is to live free, loved & abundan"
type textarea "My dream is to live free, loved & abundant"
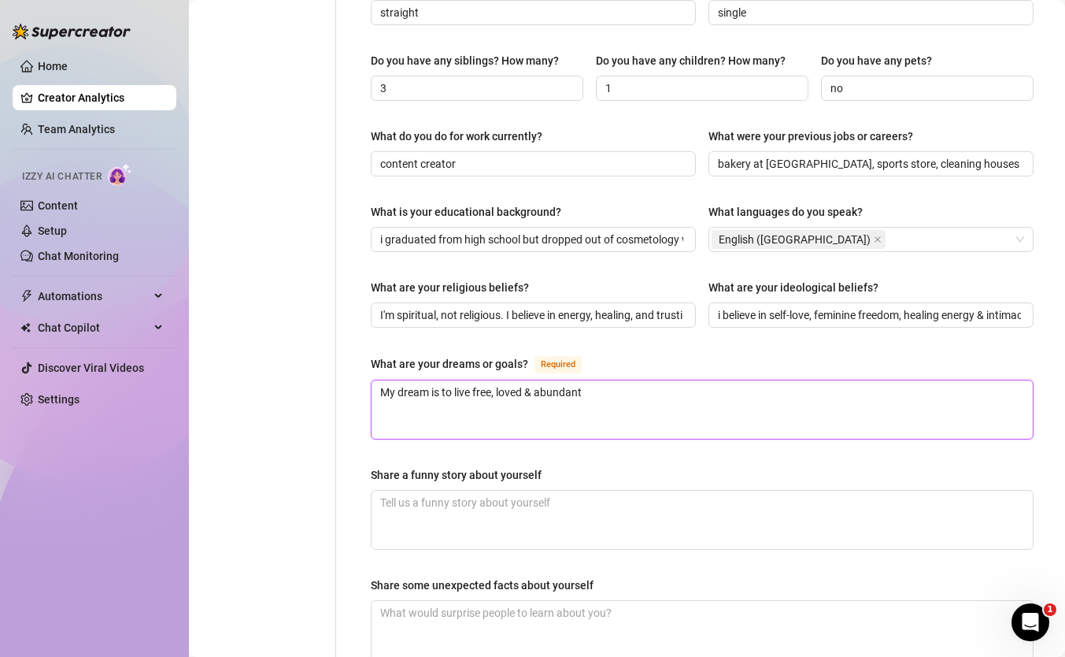
type textarea "My dream is to live free, loved & abundant,"
type textarea "My dream is to live free, loved & abundant, S"
type textarea "My dream is to live free, loved & abundant, Sh"
type textarea "My dream is to live free, loved & abundant, Sha"
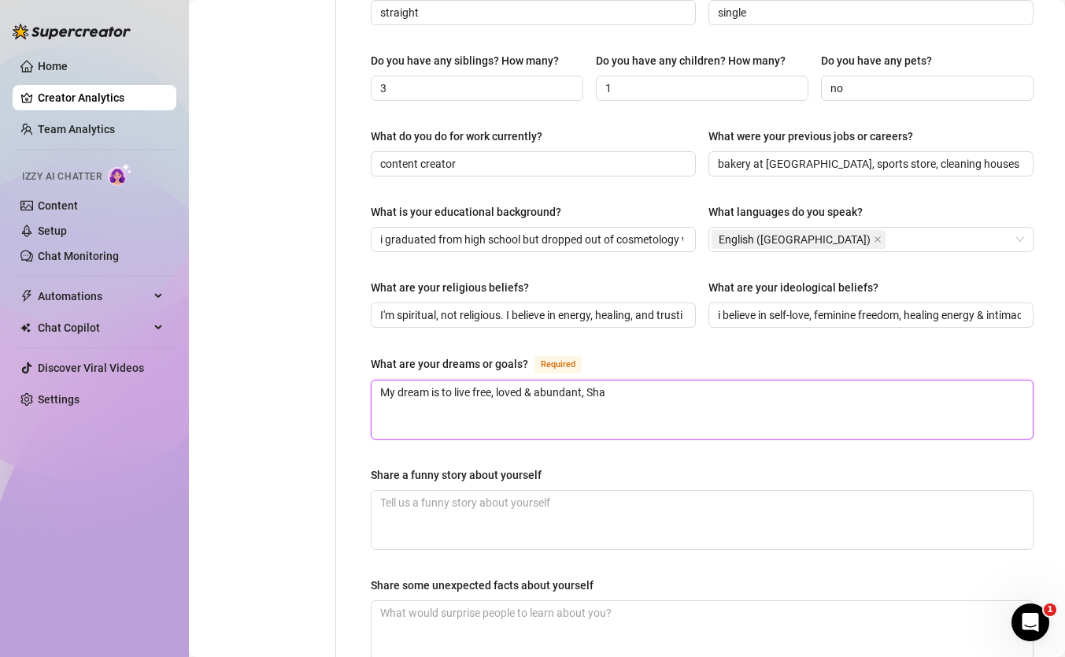
type textarea "My dream is to live free, loved & abundant, Shar"
type textarea "My dream is to live free, loved & abundant, Sharin"
type textarea "My dream is to live free, loved & abundant, Sharing"
type textarea "My dream is to live free, loved & abundant, Sharin"
type textarea "My dream is to live free, loved & abundant, [PERSON_NAME]"
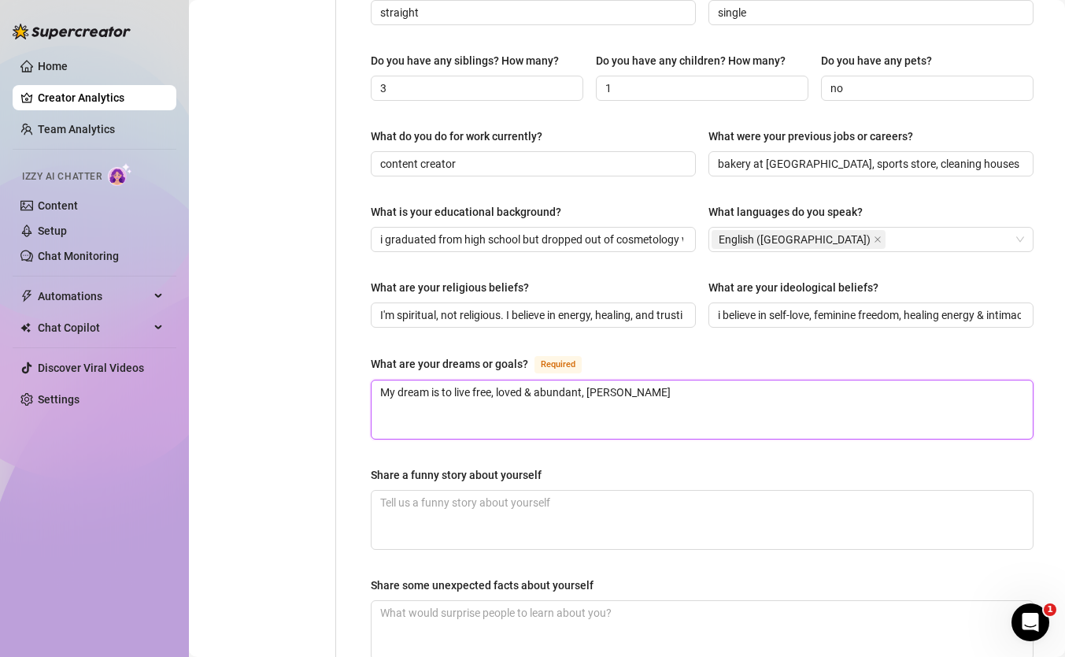
type textarea "My dream is to live free, loved & abundant, Shar"
type textarea "My dream is to live free, loved & abundant, Sha"
type textarea "My dream is to live free, loved & abundant, Sh"
type textarea "My dream is to live free, loved & abundant, S"
type textarea "My dream is to live free, loved & abundant,"
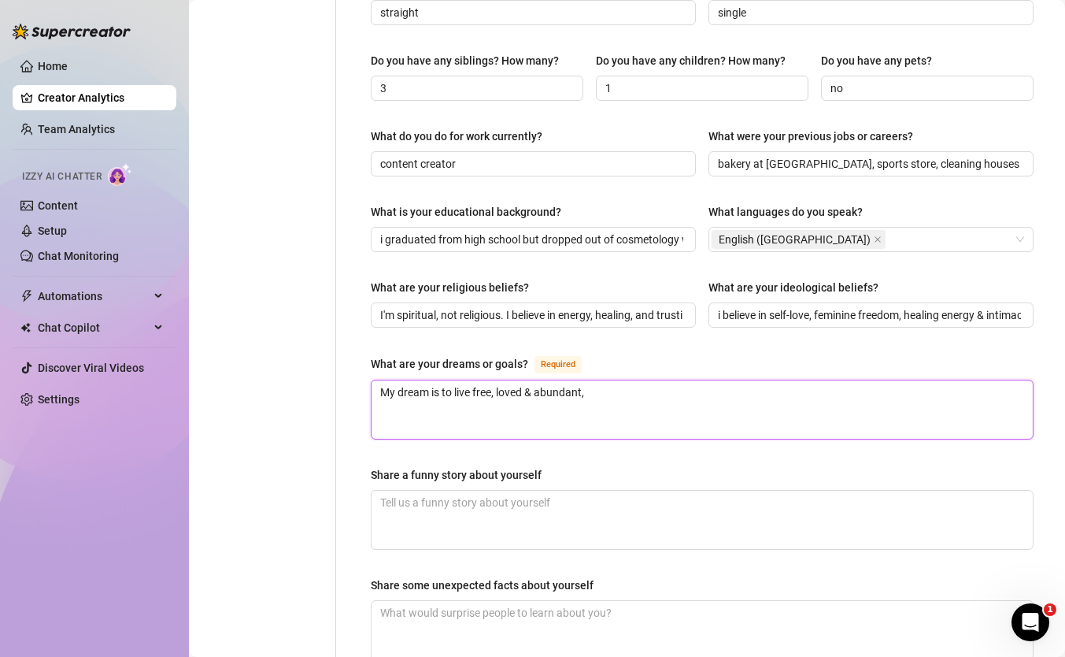
type textarea "My dream is to live free, loved & abundant, s"
type textarea "My dream is to live free, loved & abundant, sha"
type textarea "My dream is to live free, loved & abundant, shar"
type textarea "My dream is to live free, loved & abundant, [PERSON_NAME]"
type textarea "My dream is to live free, loved & abundant, sharin"
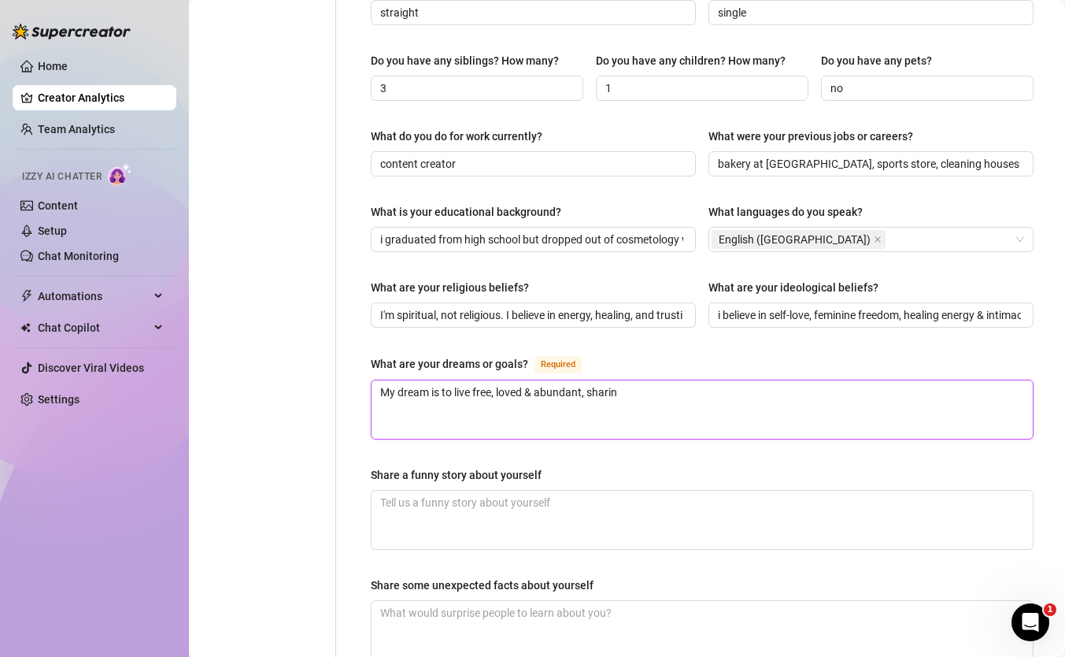
type textarea "My dream is to live free, loved & abundant, sharing"
type textarea "My dream is to live free, loved & abundant, sharing m"
type textarea "My dream is to live free, loved & abundant, sharing my"
type textarea "My dream is to live free, loved & abundant, sharing myh"
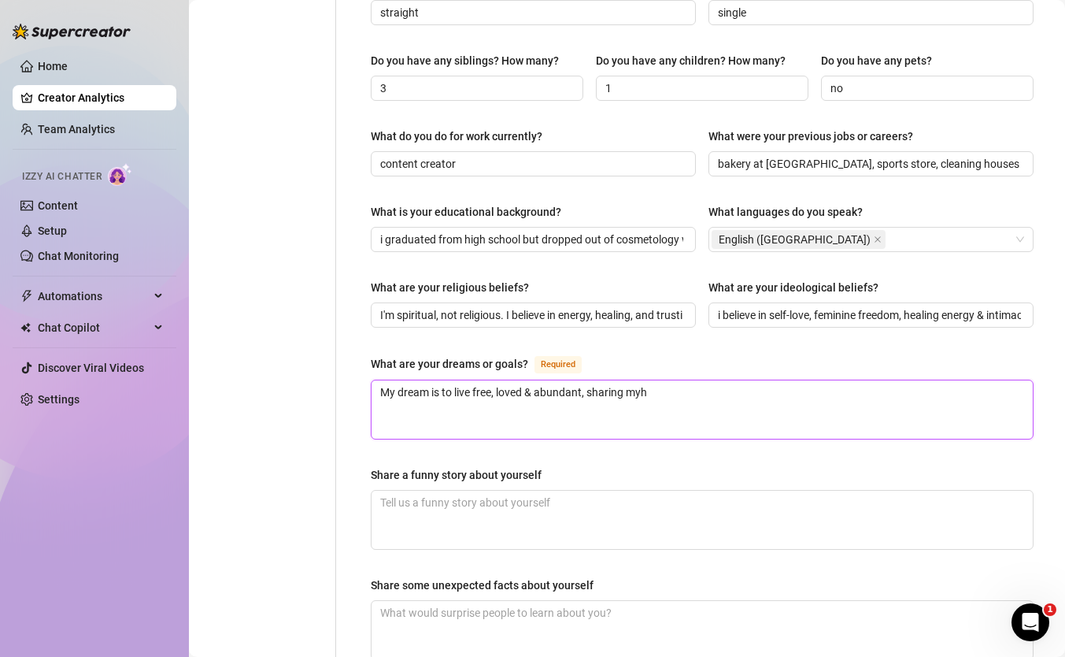
type textarea "My dream is to live free, loved & abundant, sharing myhe"
type textarea "My dream is to live free, loved & abundant, sharing myheal"
type textarea "My dream is to live free, loved & abundant, sharing myheali"
type textarea "My dream is to live free, loved & abundant, sharing myhealin"
type textarea "My dream is to live free, loved & abundant, sharing myhealing"
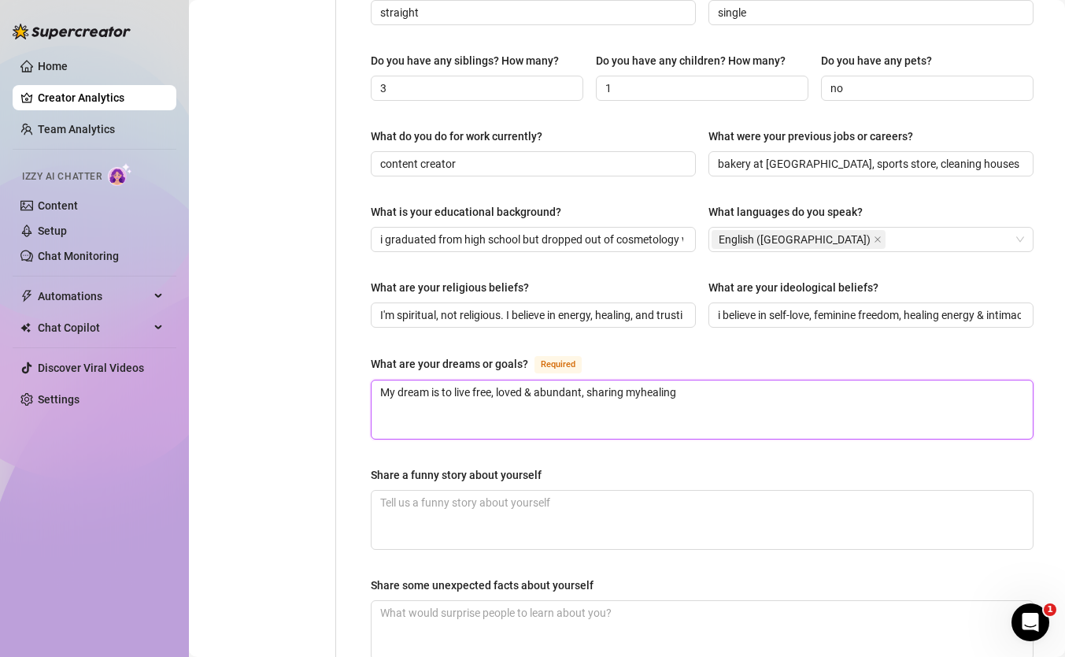
type textarea "My dream is to live free, loved & abundant, sharing myhealing,"
type textarea "My dream is to live free, loved & abundant, sharing myhealing, s"
type textarea "My dream is to live free, loved & abundant, sharing myhealing, se"
type textarea "My dream is to live free, loved & abundant, sharing myhealing, sen"
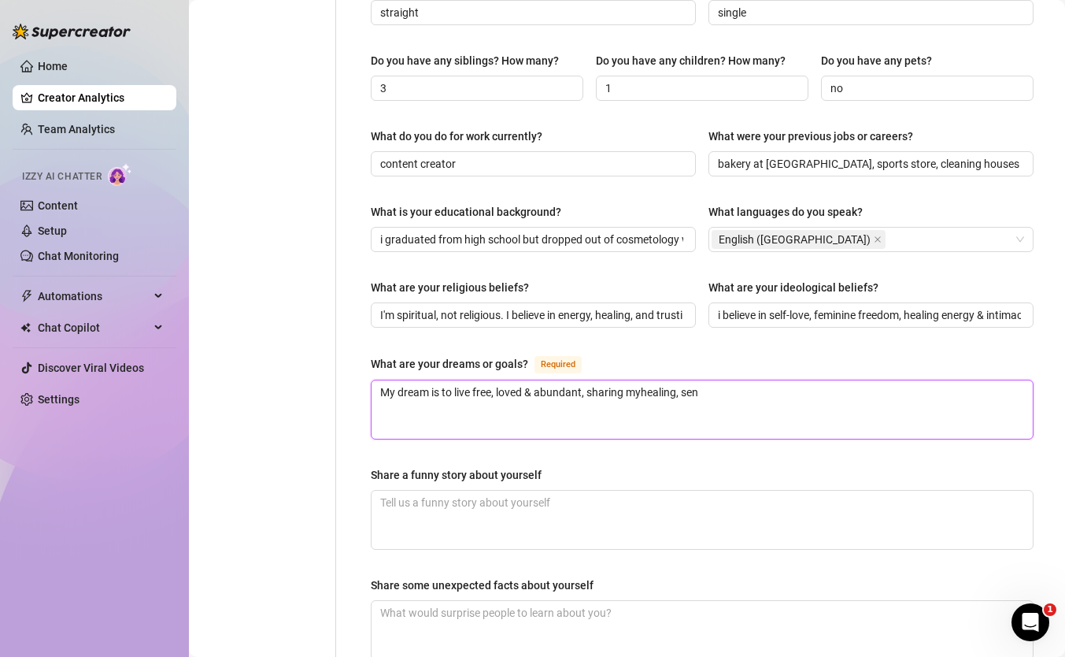
type textarea "My dream is to live free, loved & abundant, sharing myhealing, [GEOGRAPHIC_DATA]"
type textarea "My dream is to live free, loved & abundant, sharing myhealing, sensu"
type textarea "My dream is to live free, loved & abundant, sharing myhealing, sensua"
type textarea "My dream is to live free, loved & abundant, sharing myhealing, sensual"
type textarea "My dream is to live free, loved & abundant, sharing myhealing, sensua"
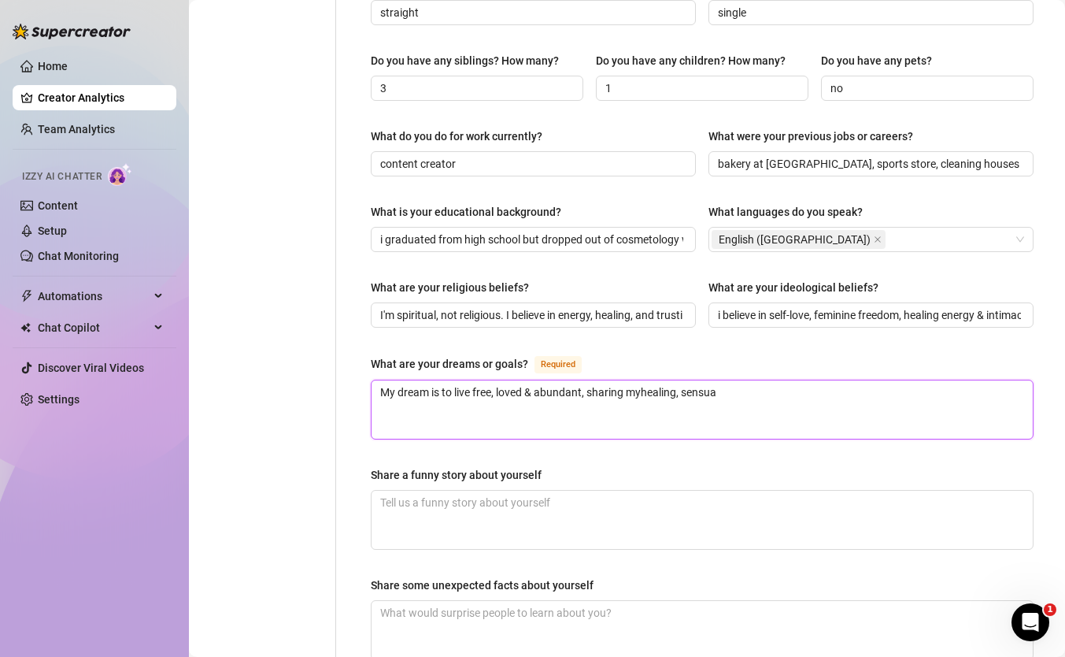
type textarea "My dream is to live free, loved & abundant, sharing myhealing, sensu"
type textarea "My dream is to live free, loved & abundant, sharing myhealing, [GEOGRAPHIC_DATA]"
type textarea "My dream is to live free, loved & abundant, sharing myhealing, sen"
type textarea "My dream is to live free, loved & abundant, sharing myhealing, se"
type textarea "My dream is to live free, loved & abundant, sharing myhealing, s"
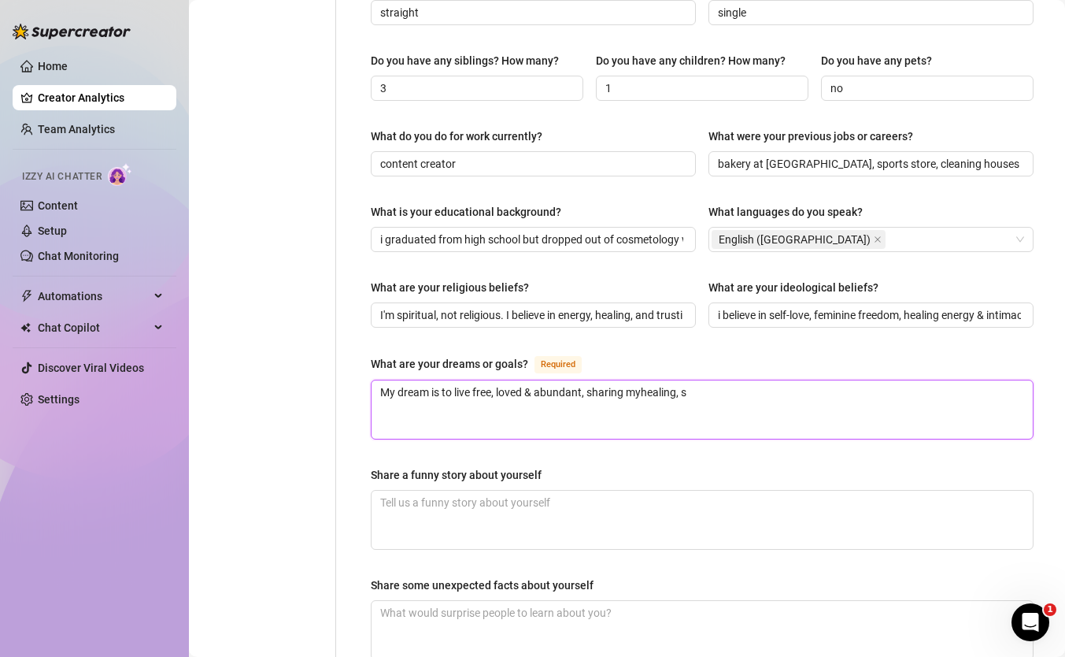
type textarea "My dream is to live free, loved & abundant, sharing myhealing,"
type textarea "My dream is to live free, loved & abundant, sharing myhealing"
type textarea "My dream is to live free, loved & abundant, sharing myheali"
type textarea "My dream is to live free, loved & abundant, sharing myheal"
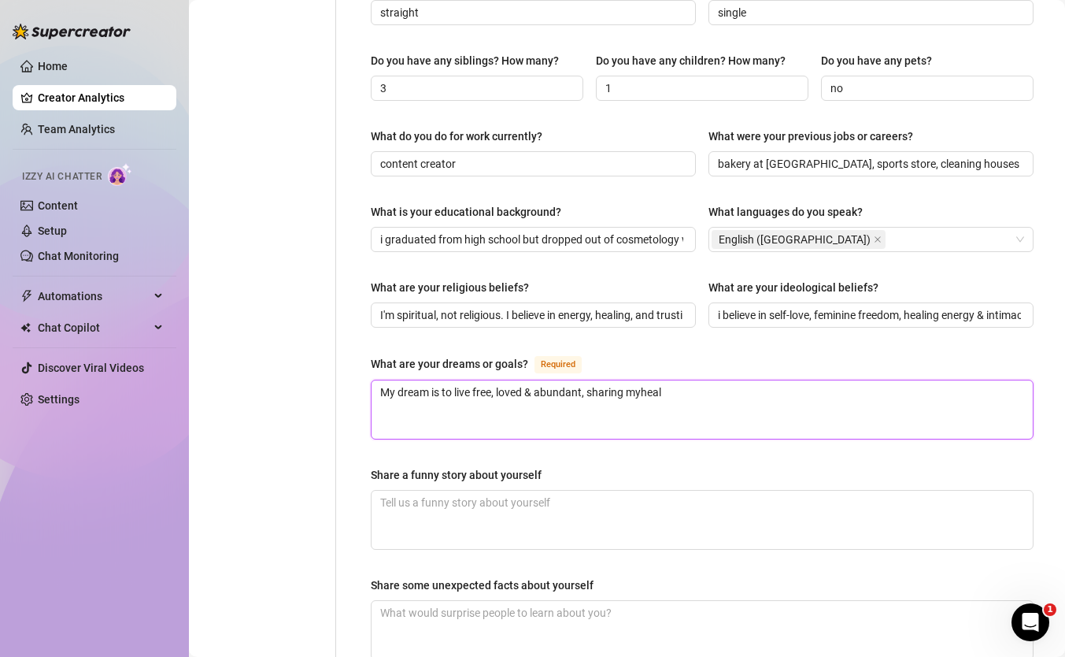
type textarea "My dream is to live free, loved & abundant, sharing myhea"
type textarea "My dream is to live free, loved & abundant, sharing myhe"
type textarea "My dream is to live free, loved & abundant, sharing myh"
drag, startPoint x: 503, startPoint y: 383, endPoint x: 494, endPoint y: 364, distance: 20.1
click at [494, 380] on textarea "My dream is to live free, loved & abundant, sharing my healing, sensual energy …" at bounding box center [702, 409] width 661 height 58
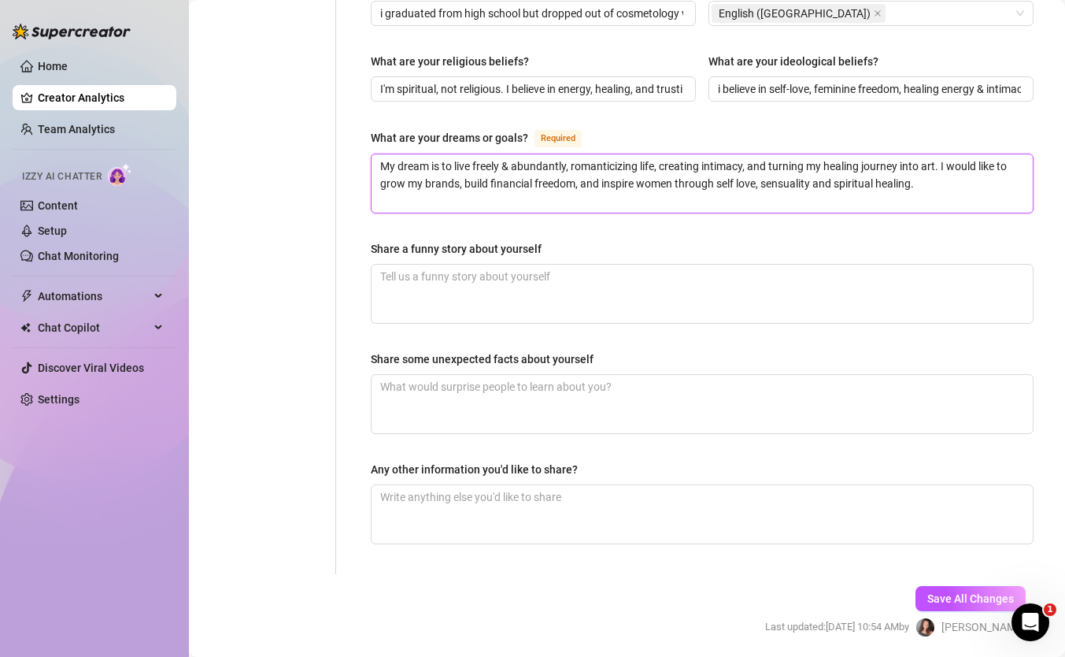
scroll to position [887, 0]
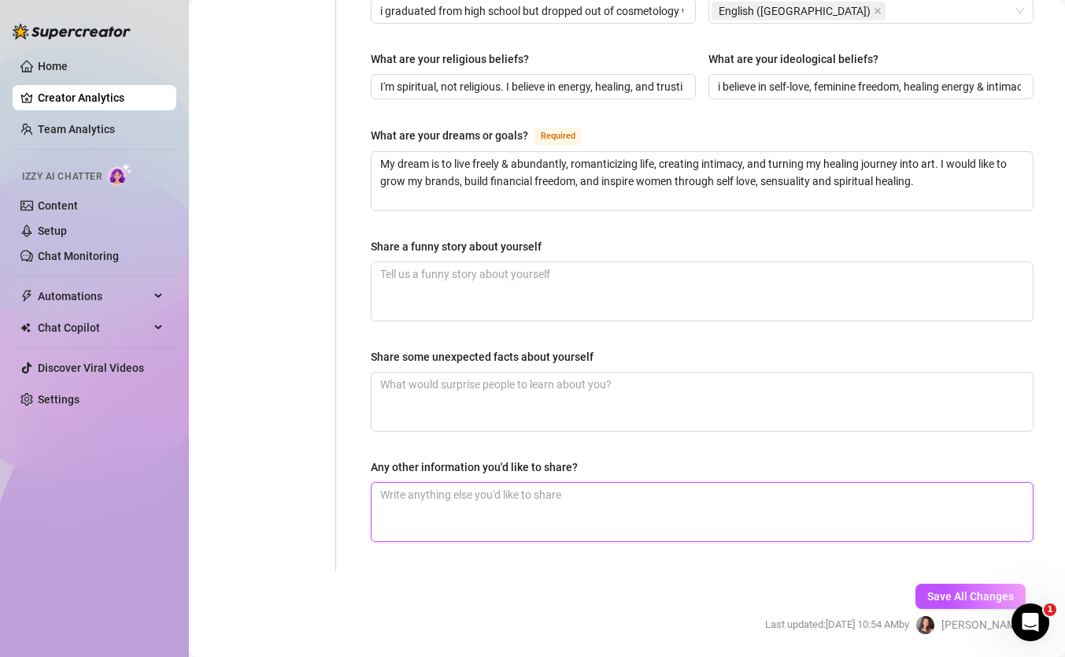
click at [582, 484] on textarea "Any other information you'd like to share?" at bounding box center [702, 512] width 661 height 58
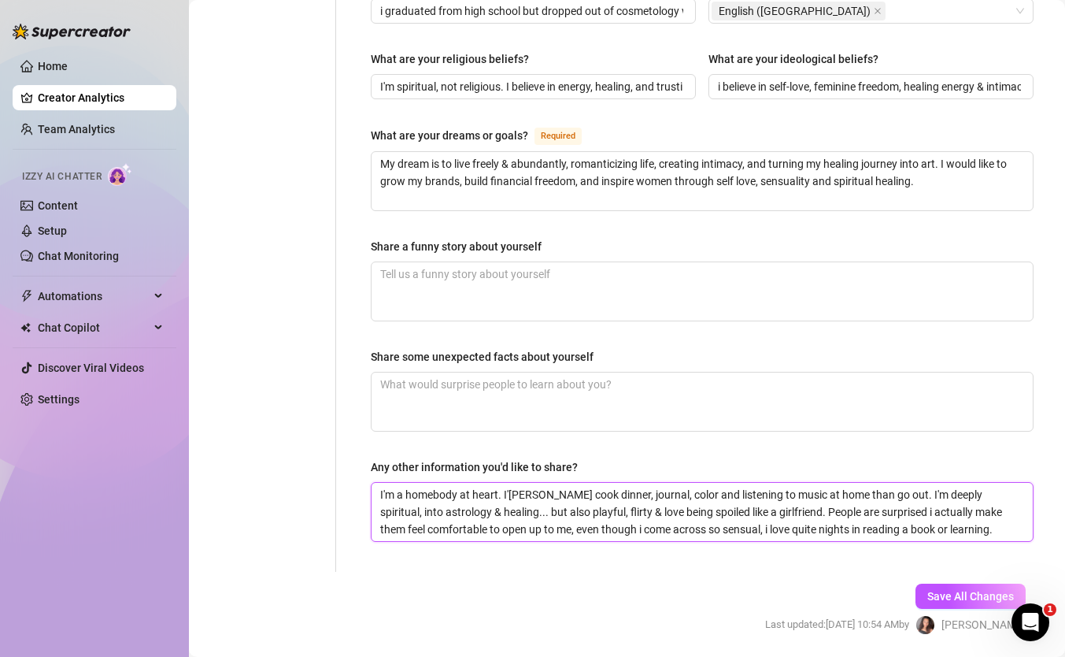
click at [563, 494] on textarea "I'm a homebody at heart. I'[PERSON_NAME] cook dinner, journal, color and listen…" at bounding box center [702, 512] width 661 height 58
click at [563, 493] on textarea "I'm a homebody at heart. I'[PERSON_NAME] cook dinner, journal, color and listen…" at bounding box center [702, 512] width 661 height 58
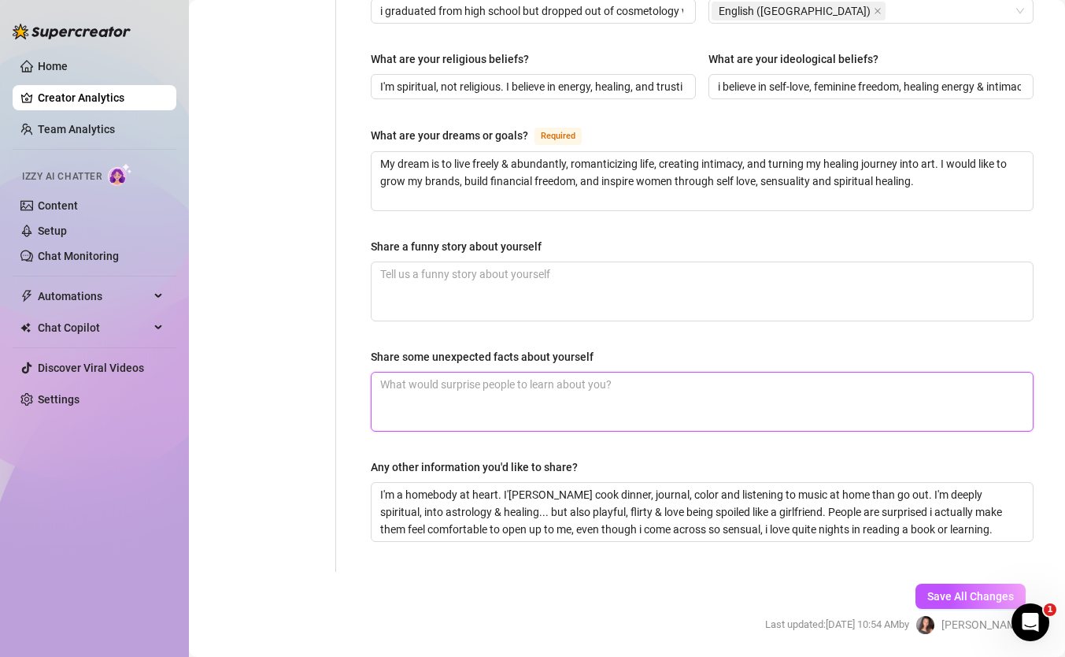
click at [462, 372] on textarea "Share some unexpected facts about yourself" at bounding box center [702, 401] width 661 height 58
paste textarea "I'm a homebody at heart. I'[PERSON_NAME] cook dinner, journal, color and listen…"
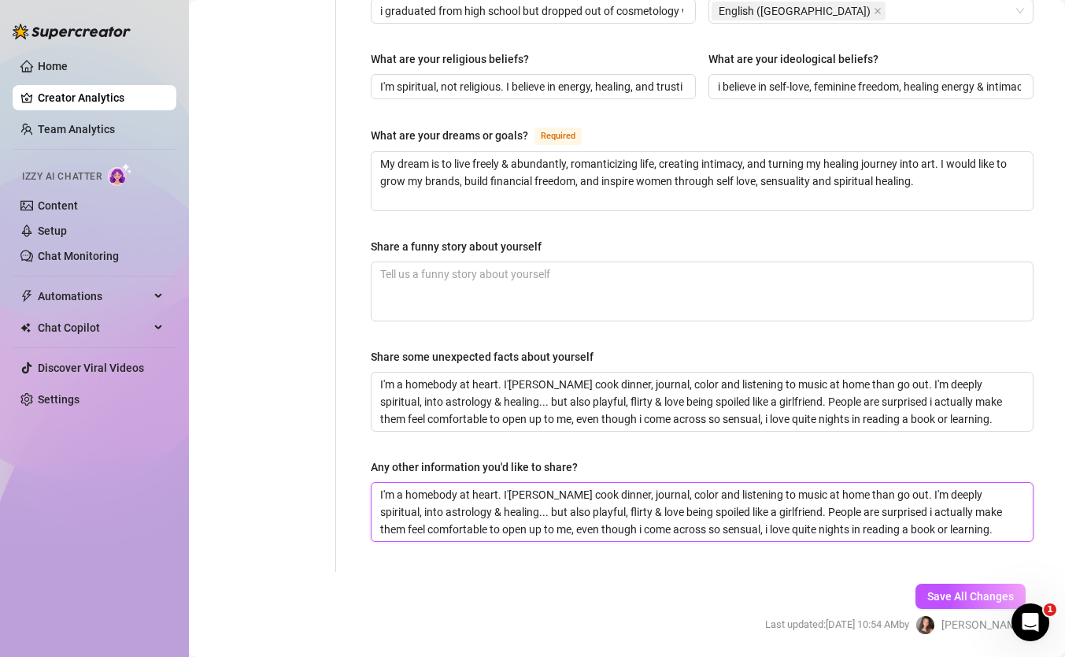
click at [500, 504] on textarea "I'm a homebody at heart. I'[PERSON_NAME] cook dinner, journal, color and listen…" at bounding box center [702, 512] width 661 height 58
click at [500, 503] on textarea "I'm a homebody at heart. I'[PERSON_NAME] cook dinner, journal, color and listen…" at bounding box center [702, 512] width 661 height 58
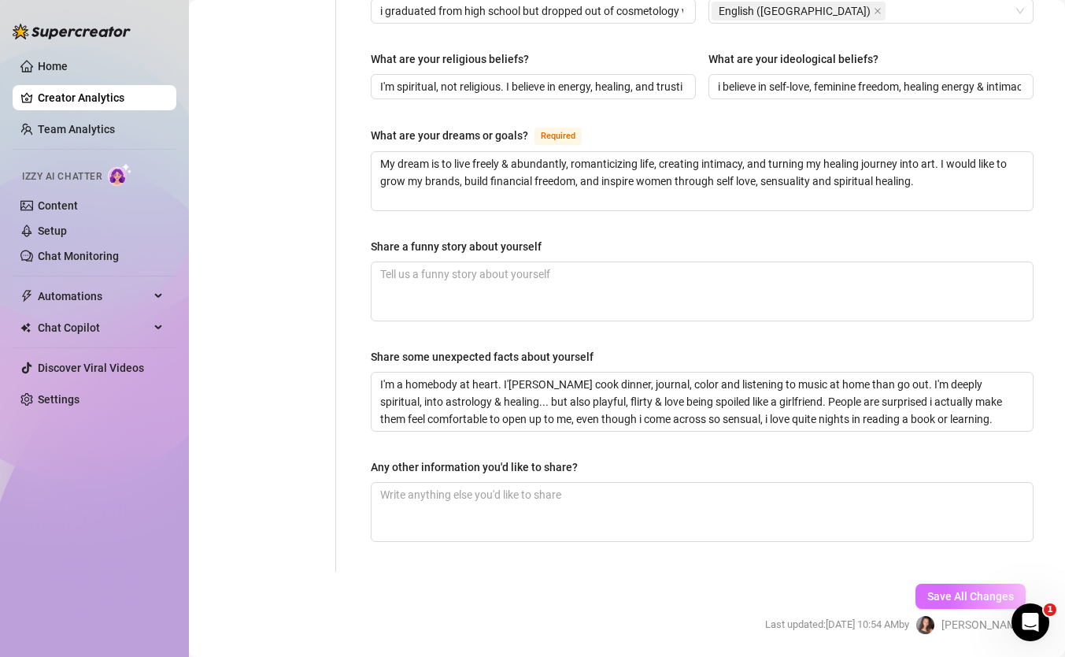
click at [927, 583] on button "Save All Changes" at bounding box center [971, 595] width 110 height 25
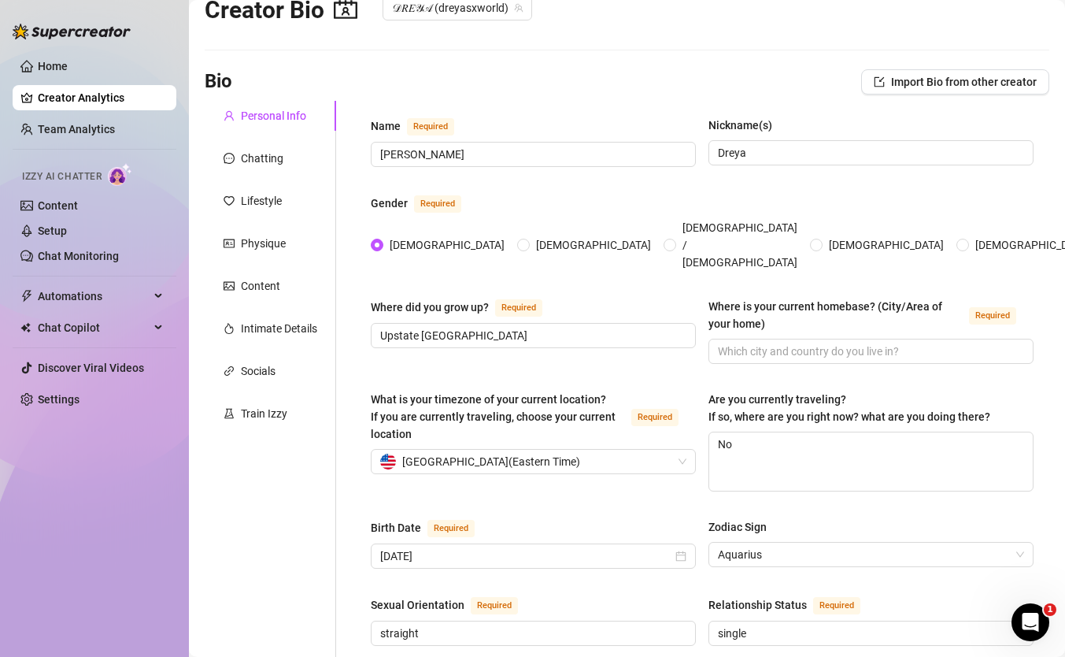
scroll to position [0, 0]
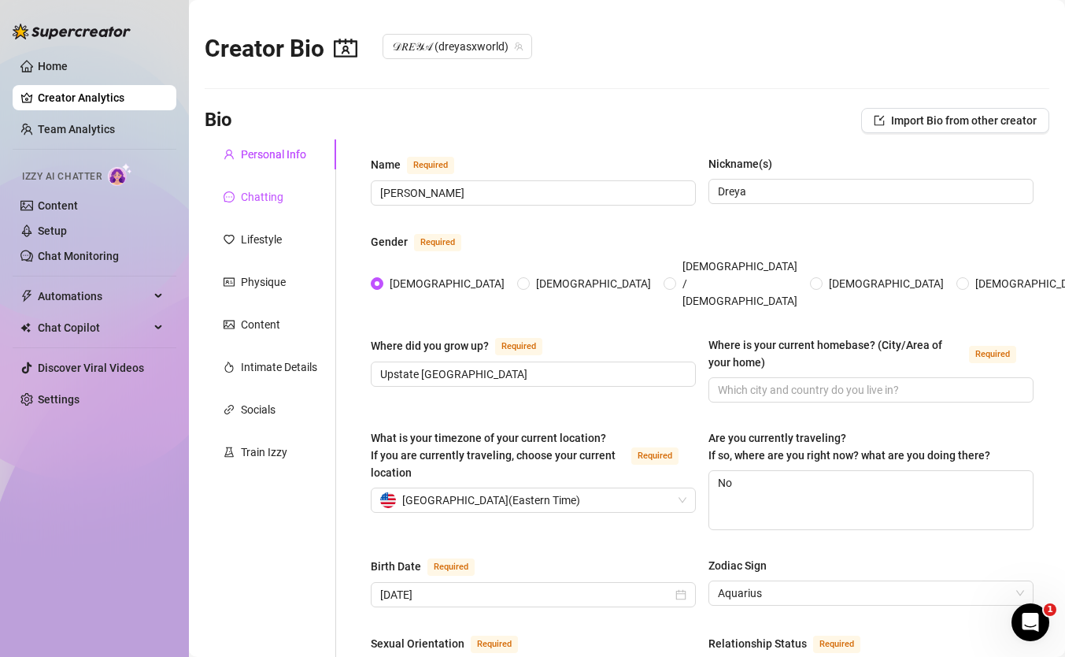
click at [261, 200] on div "Chatting" at bounding box center [262, 196] width 43 height 17
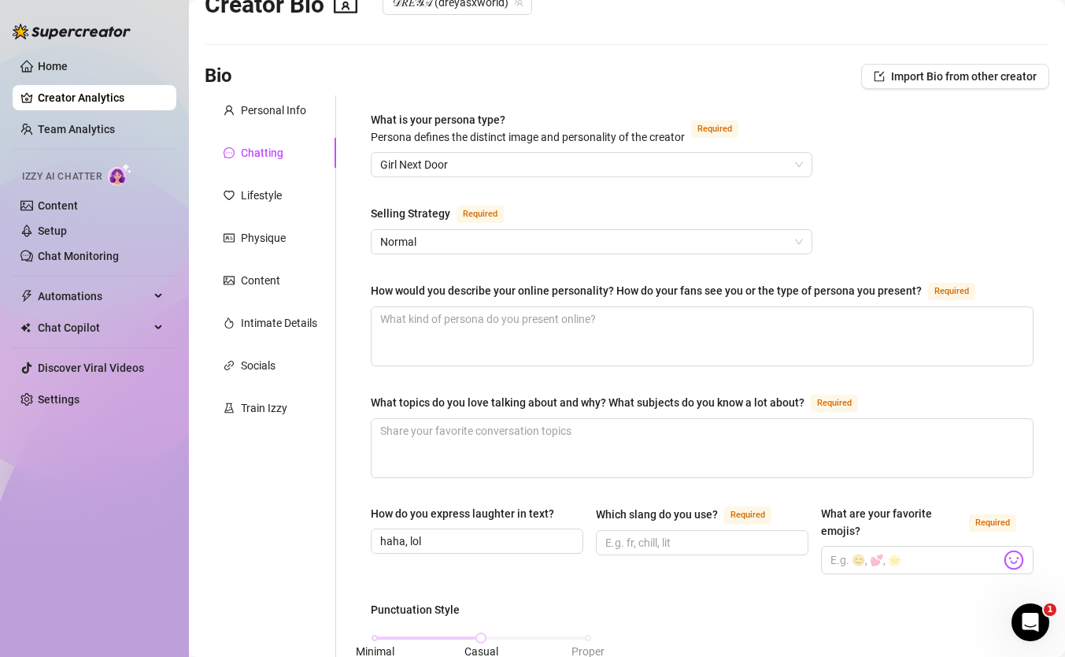
scroll to position [46, 0]
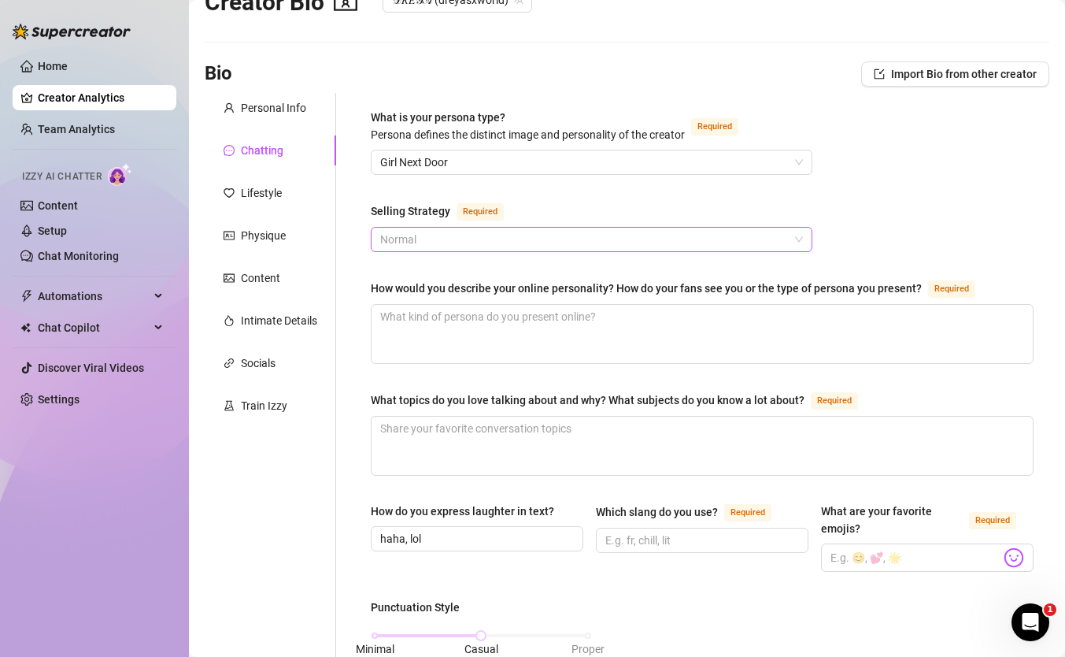
click at [640, 242] on span "Normal" at bounding box center [591, 240] width 423 height 24
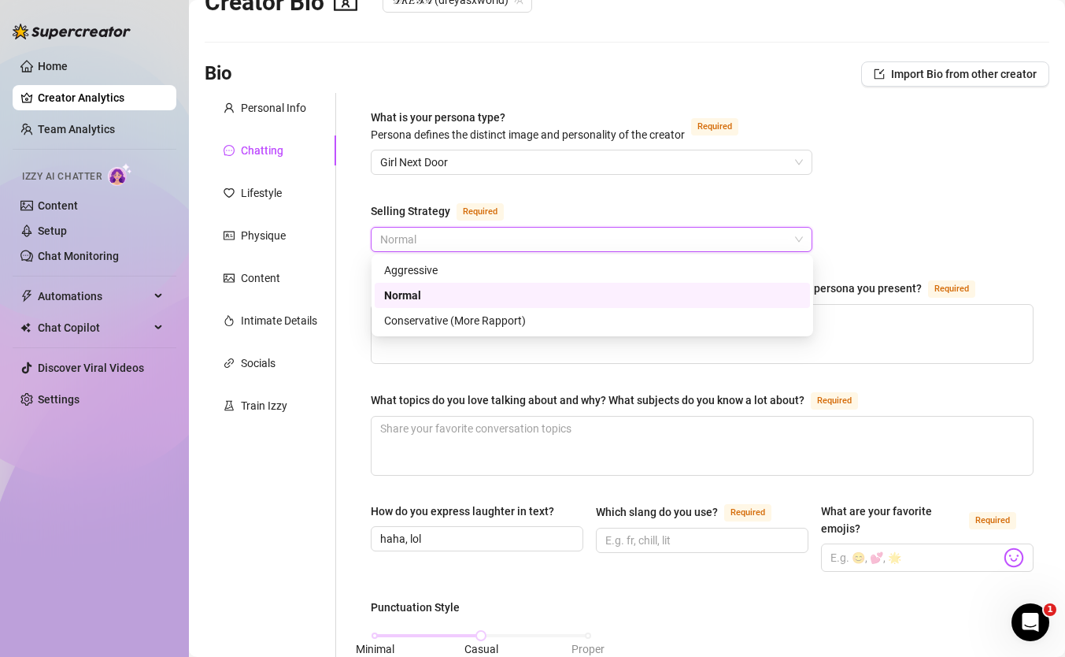
click at [609, 296] on div "Normal" at bounding box center [592, 295] width 416 height 17
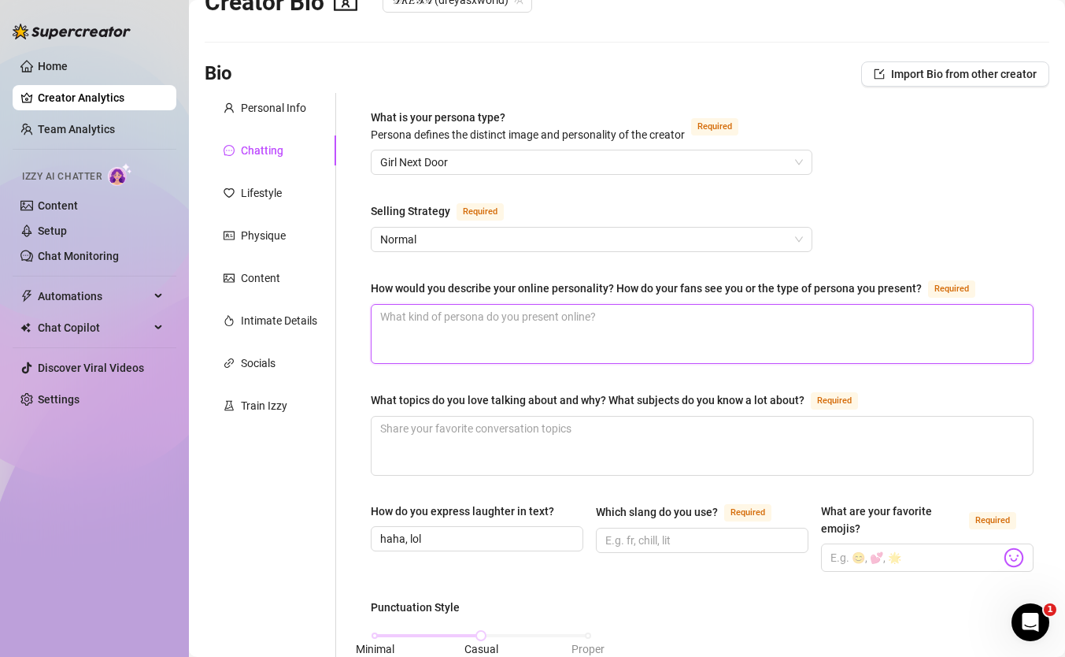
click at [426, 323] on textarea "How would you describe your online personality? How do your fans see you or the…" at bounding box center [702, 334] width 661 height 58
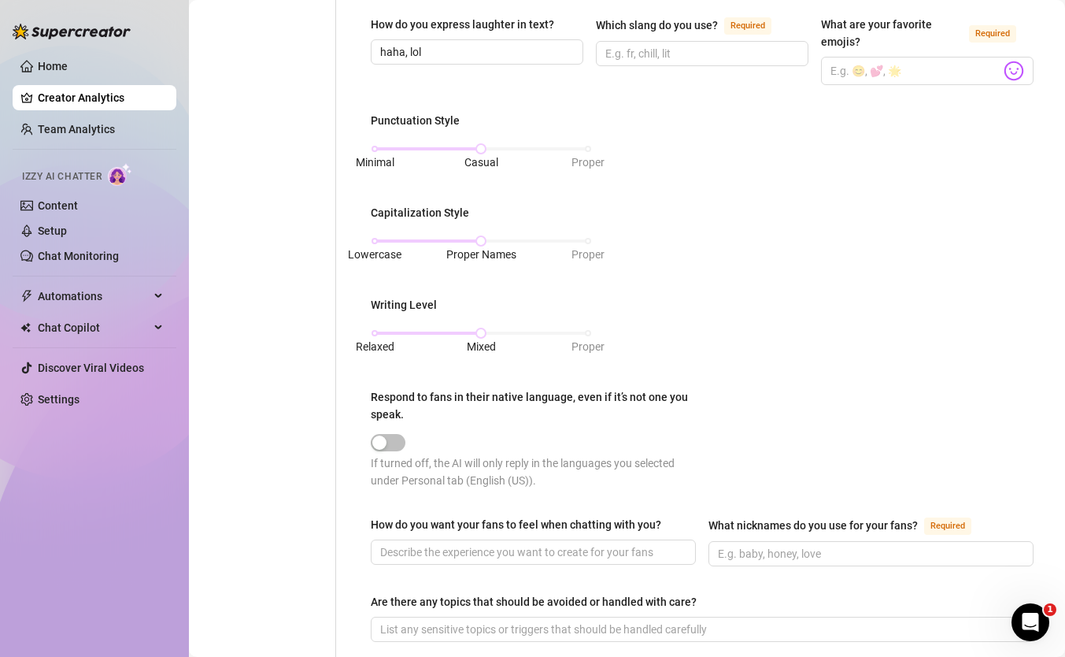
scroll to position [810, 0]
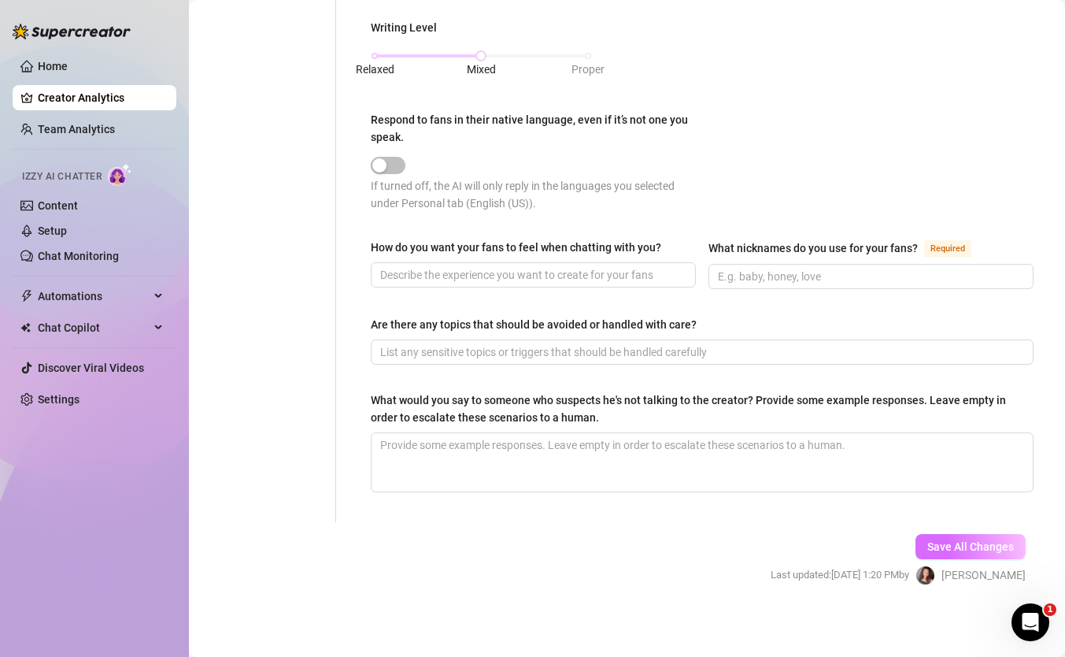
click at [939, 534] on button "Save All Changes" at bounding box center [971, 546] width 110 height 25
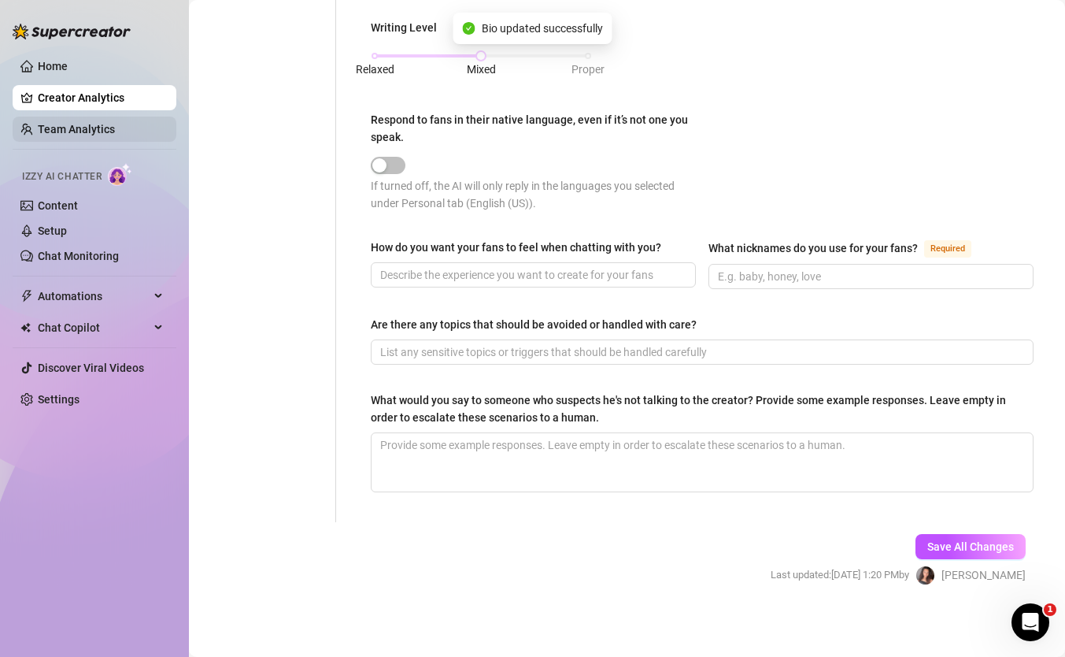
click at [70, 131] on link "Team Analytics" at bounding box center [76, 129] width 77 height 13
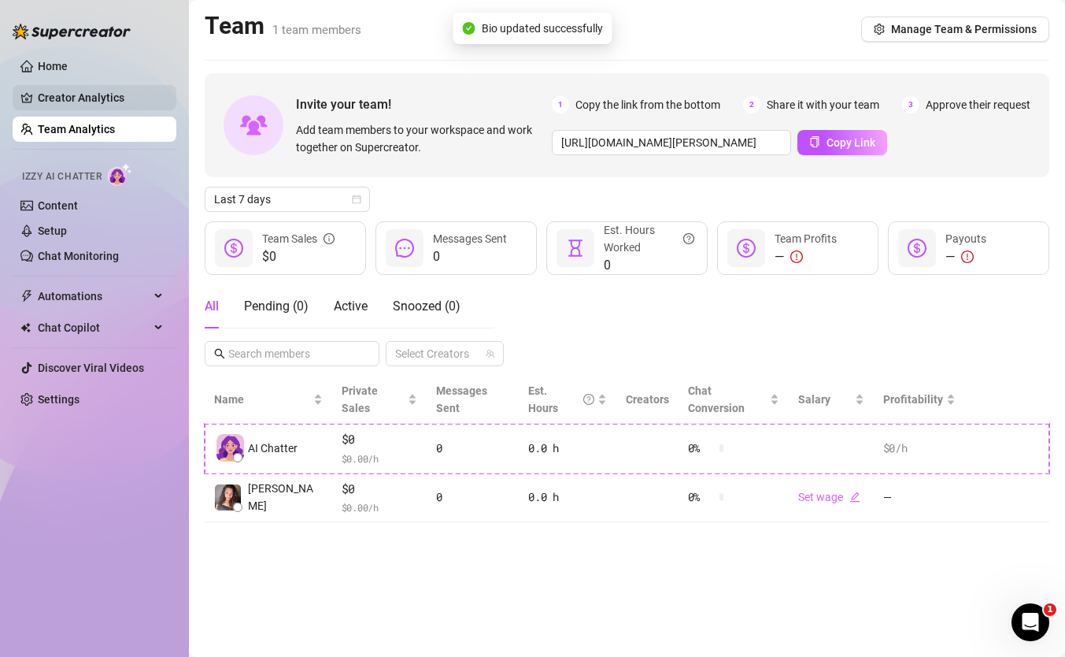
click at [63, 106] on link "Creator Analytics" at bounding box center [101, 97] width 126 height 25
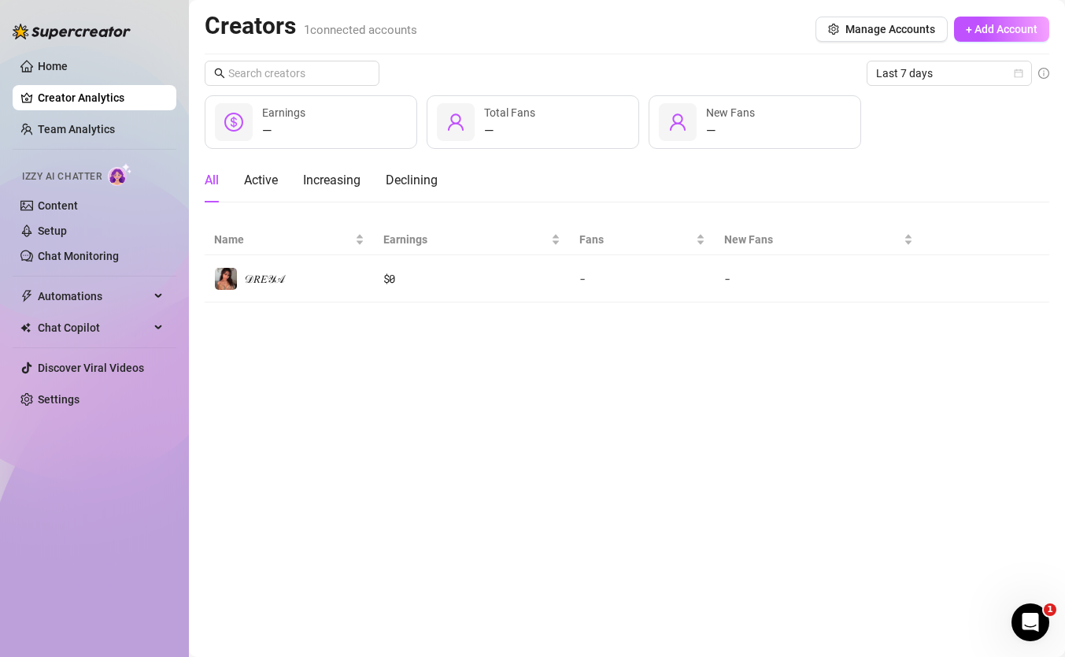
click at [326, 120] on div "— Earnings" at bounding box center [311, 122] width 213 height 54
click at [58, 209] on link "Content" at bounding box center [58, 205] width 40 height 13
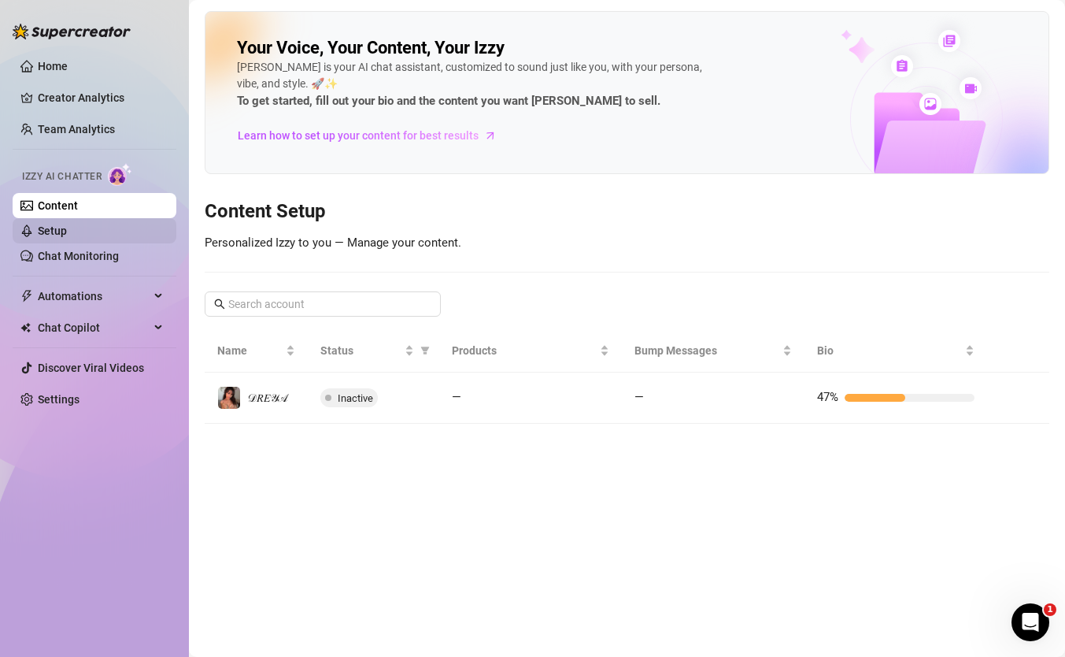
click at [39, 231] on link "Setup" at bounding box center [52, 230] width 29 height 13
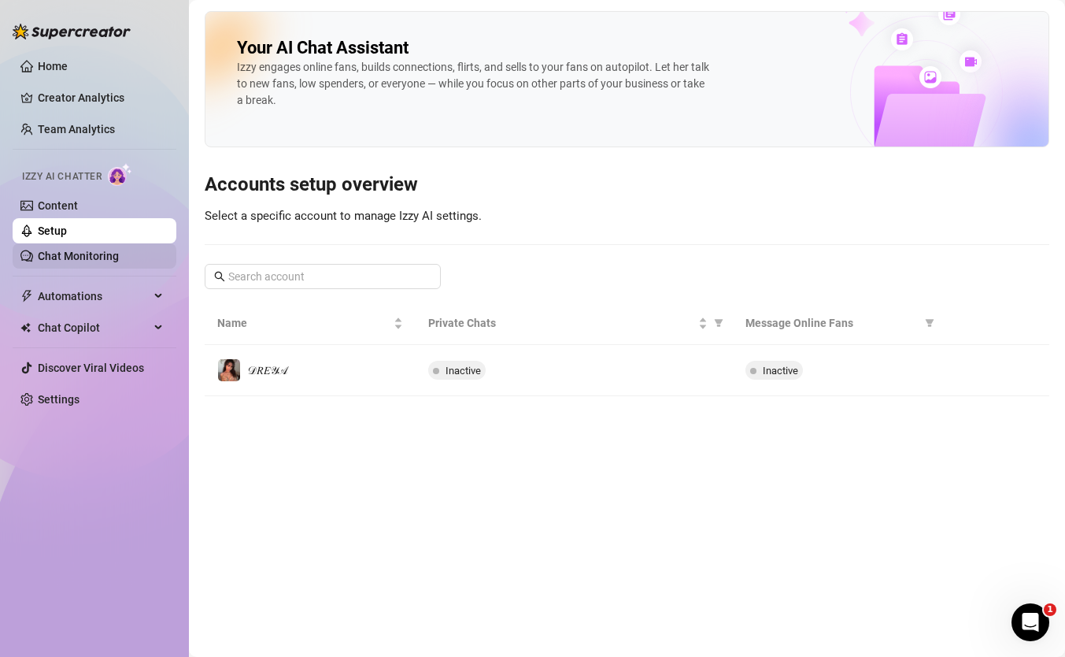
click at [92, 253] on link "Chat Monitoring" at bounding box center [78, 256] width 81 height 13
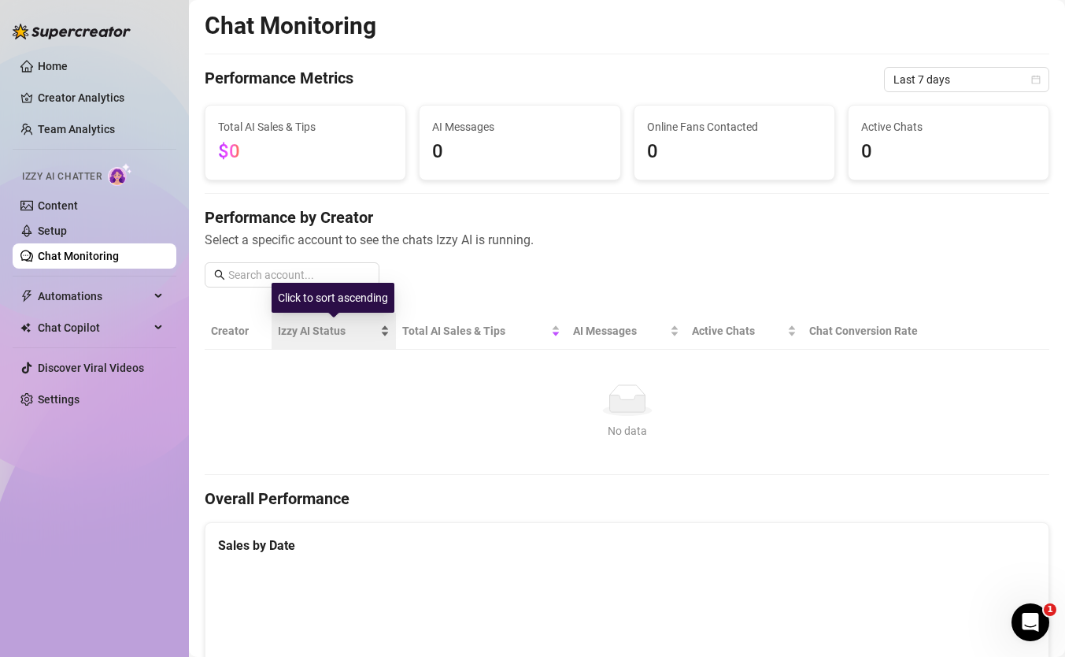
click at [323, 339] on div "Izzy AI Status" at bounding box center [333, 330] width 111 height 17
click at [228, 329] on th "Creator" at bounding box center [238, 331] width 67 height 37
click at [234, 344] on th "Creator" at bounding box center [238, 331] width 67 height 37
click at [233, 329] on th "Creator" at bounding box center [238, 331] width 67 height 37
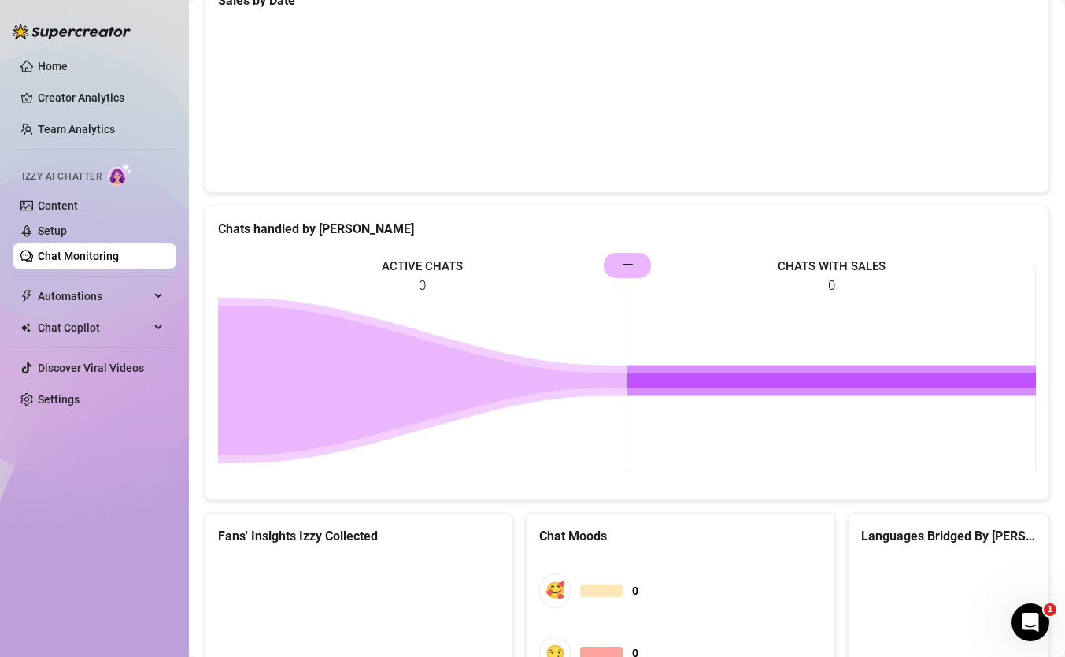
scroll to position [760, 0]
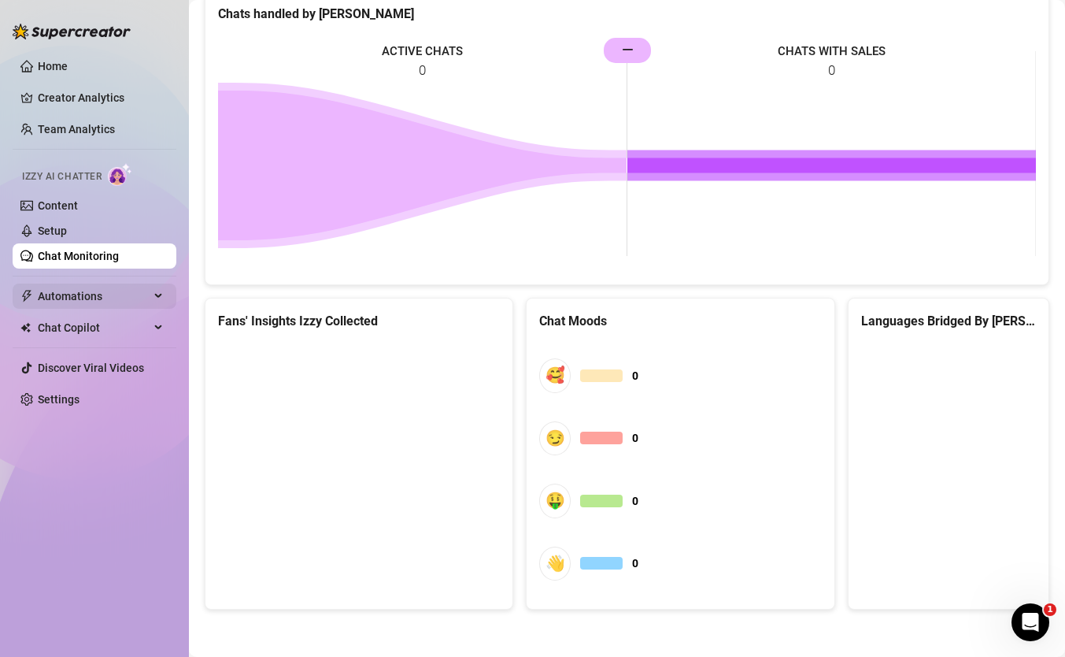
click at [72, 292] on span "Automations" at bounding box center [94, 295] width 112 height 25
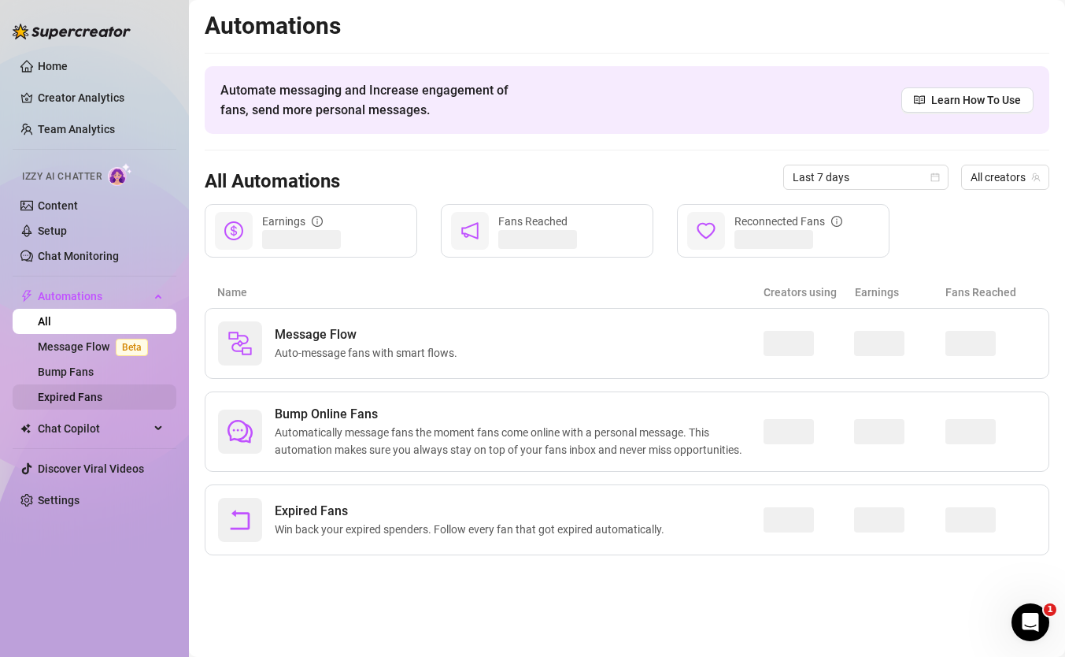
click at [101, 399] on link "Expired Fans" at bounding box center [70, 396] width 65 height 13
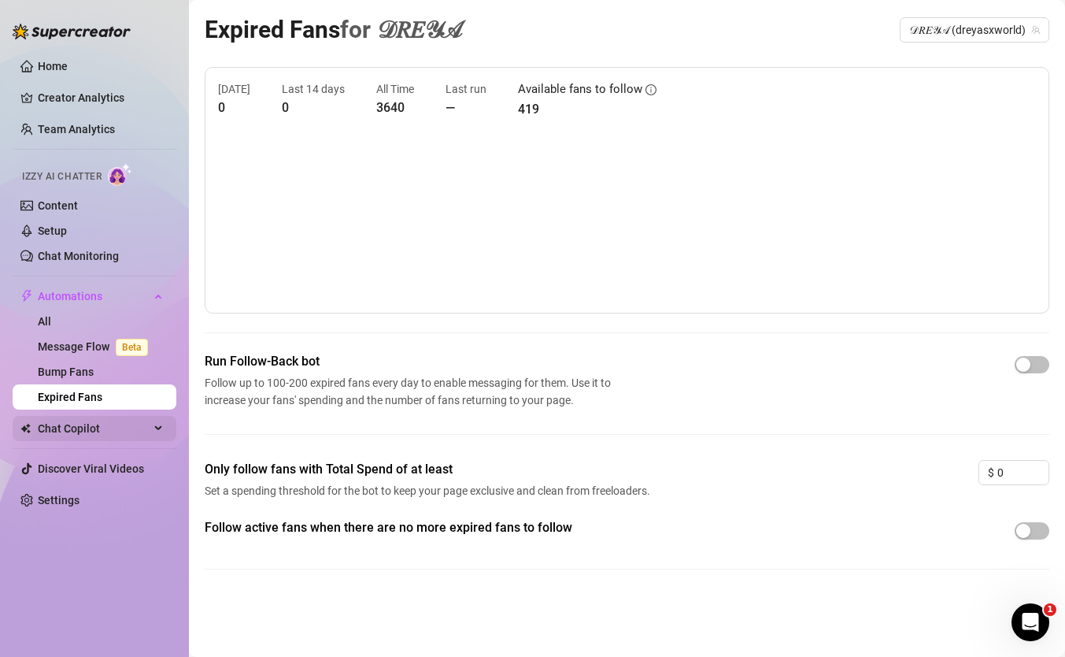
click at [155, 429] on div "Chat Copilot" at bounding box center [95, 428] width 164 height 25
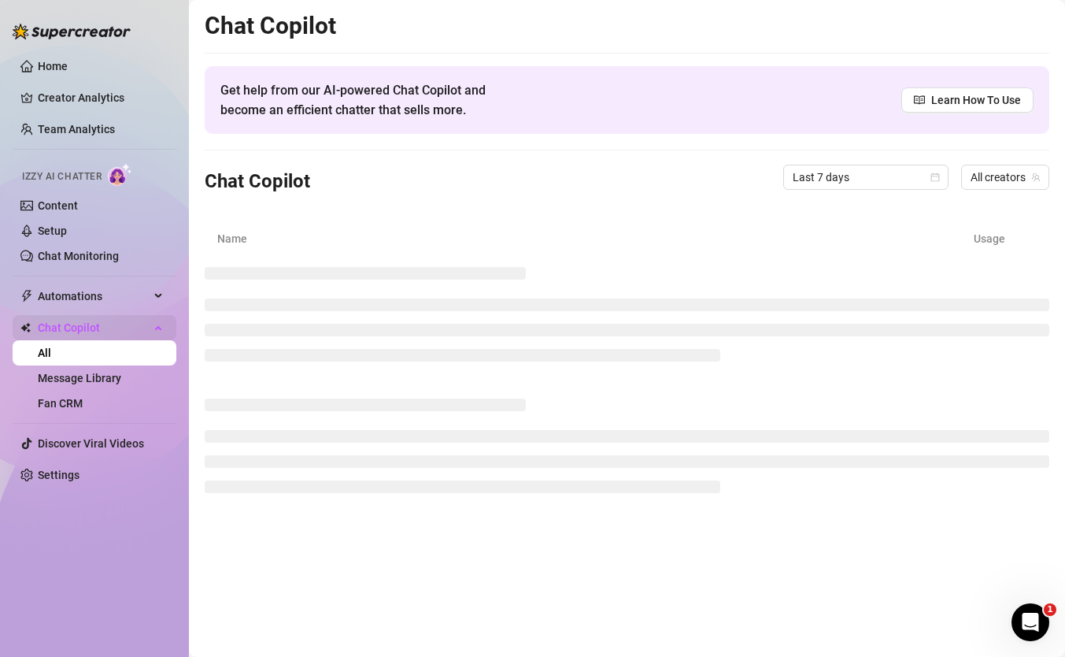
click at [159, 334] on div "Chat Copilot" at bounding box center [95, 327] width 164 height 25
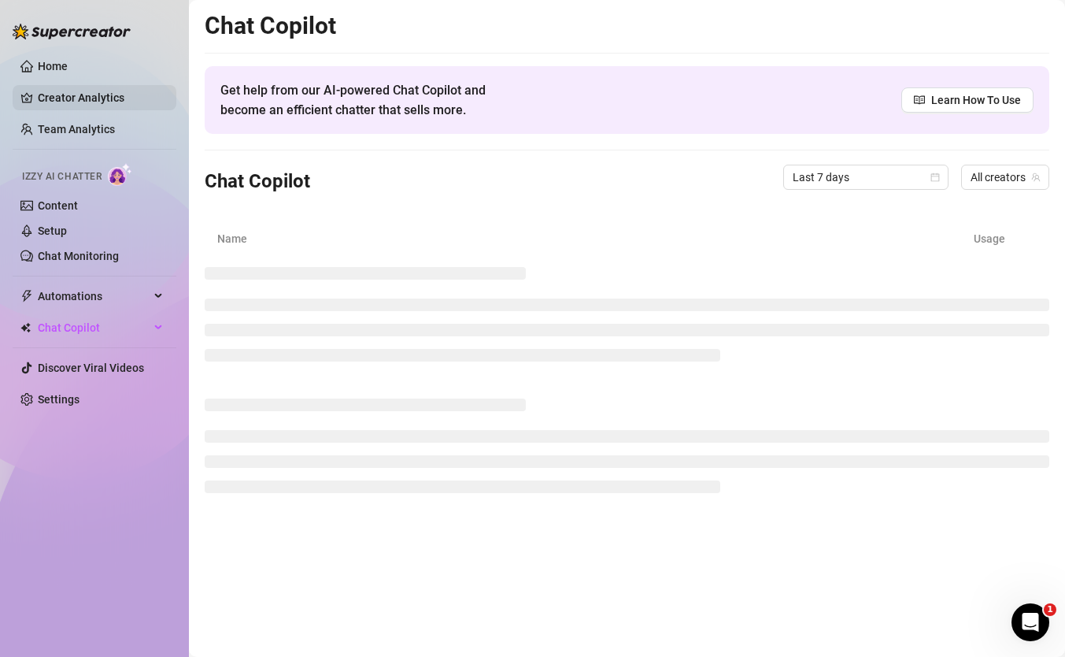
click at [61, 94] on link "Creator Analytics" at bounding box center [101, 97] width 126 height 25
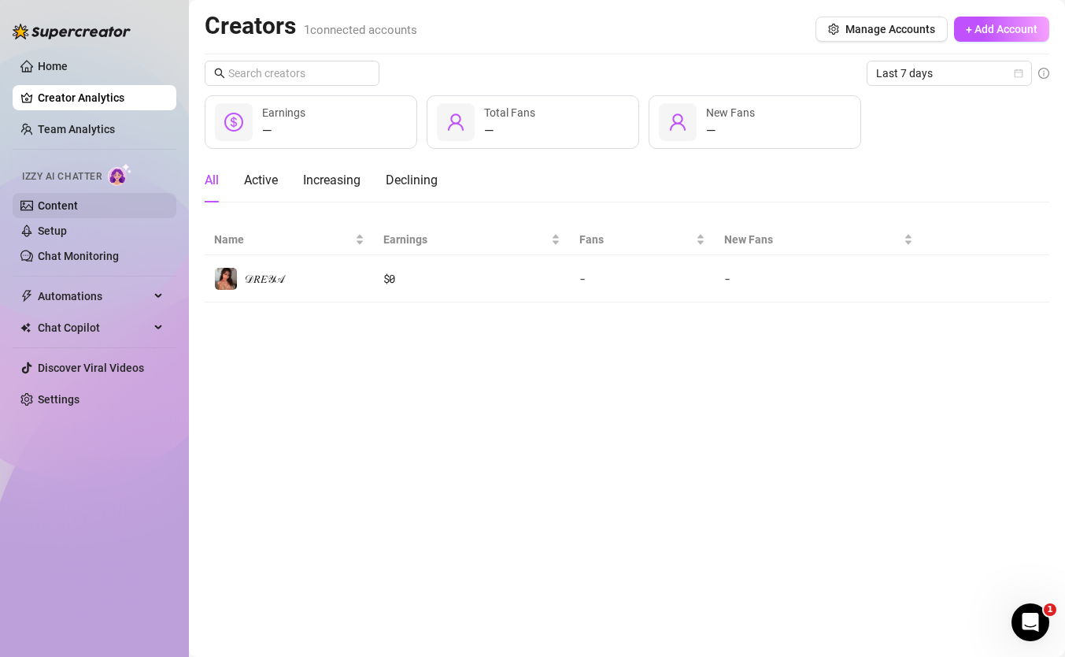
click at [62, 210] on link "Content" at bounding box center [58, 205] width 40 height 13
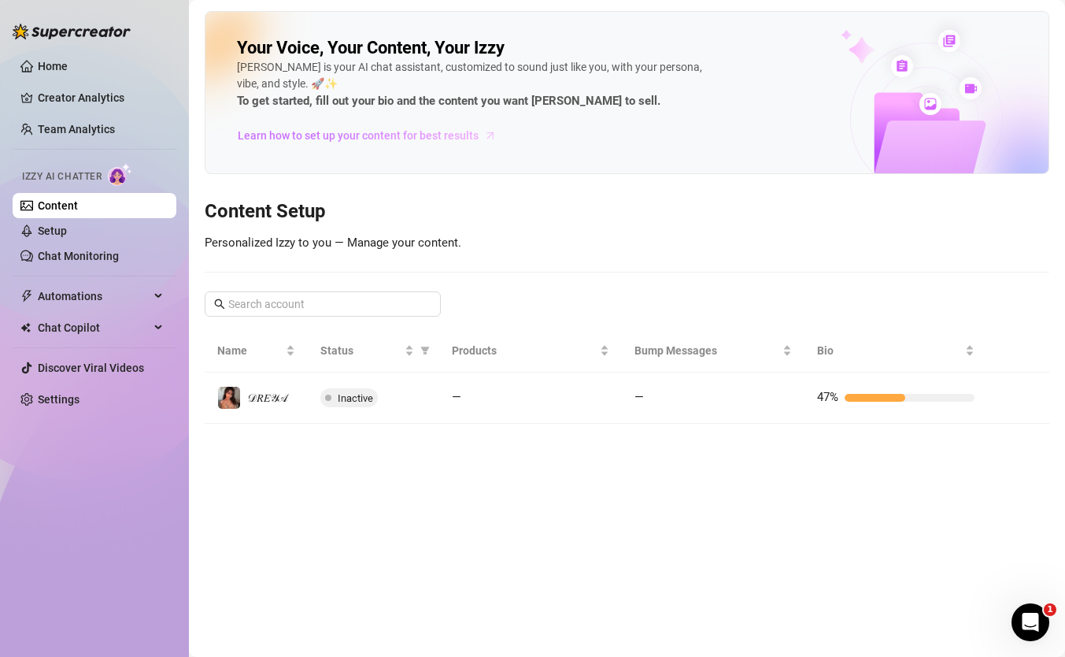
click at [359, 136] on span "Learn how to set up your content for best results" at bounding box center [358, 135] width 241 height 17
click at [72, 96] on link "Creator Analytics" at bounding box center [101, 97] width 126 height 25
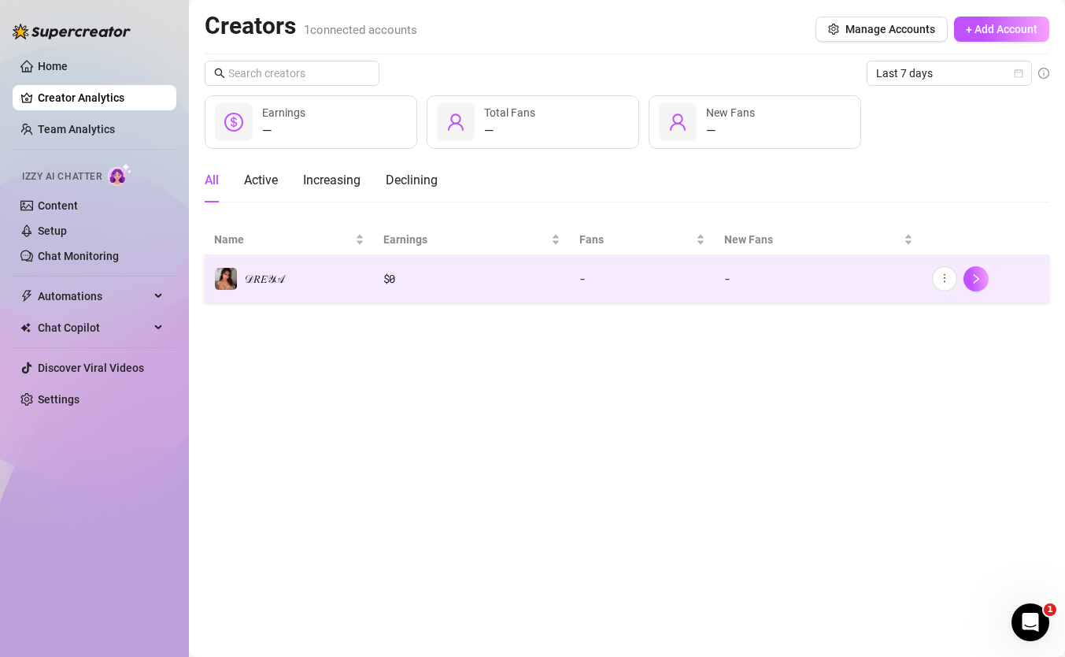
click at [244, 271] on div "𝒟𝑅𝐸𝒴𝒜" at bounding box center [264, 278] width 40 height 17
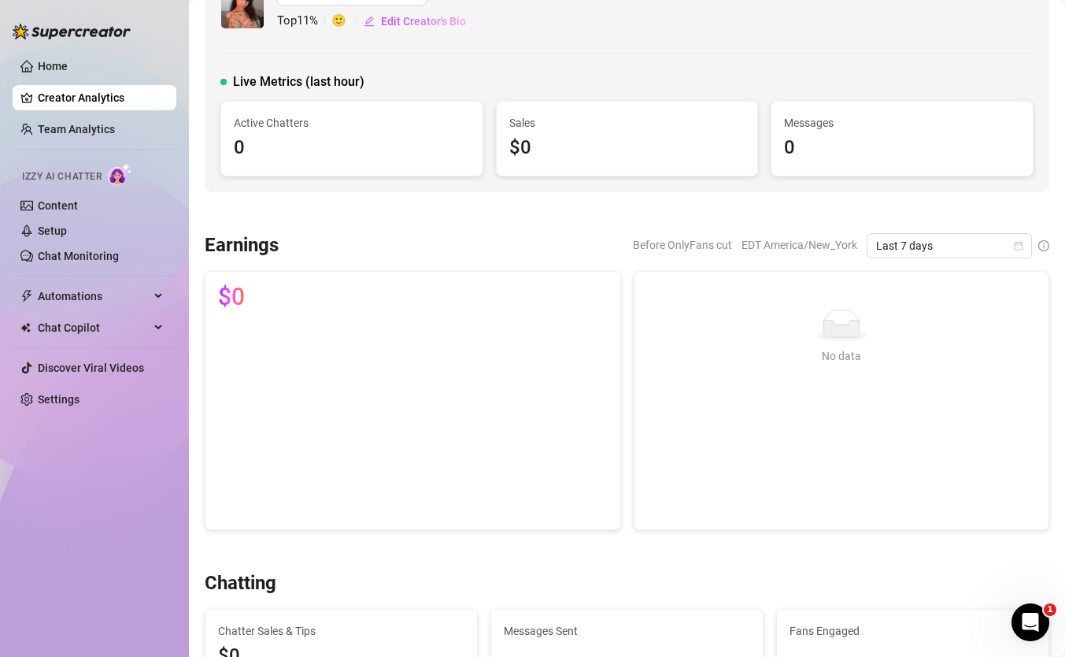
scroll to position [47, 0]
